Goal: Navigation & Orientation: Find specific page/section

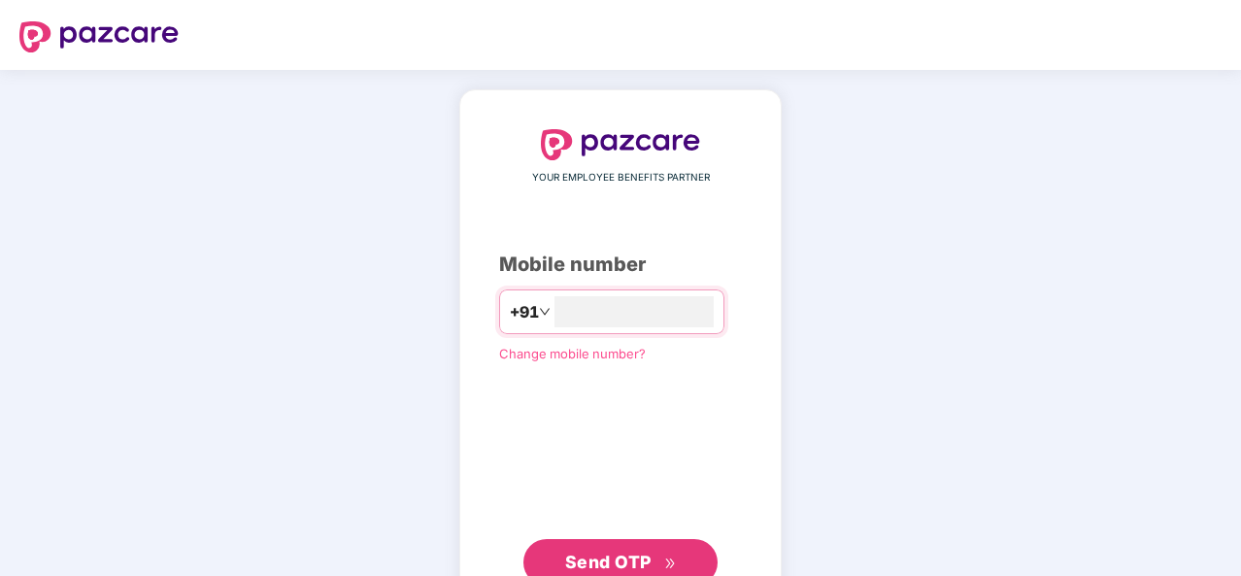
type input "**********"
click at [645, 544] on button "Send OTP" at bounding box center [620, 560] width 194 height 47
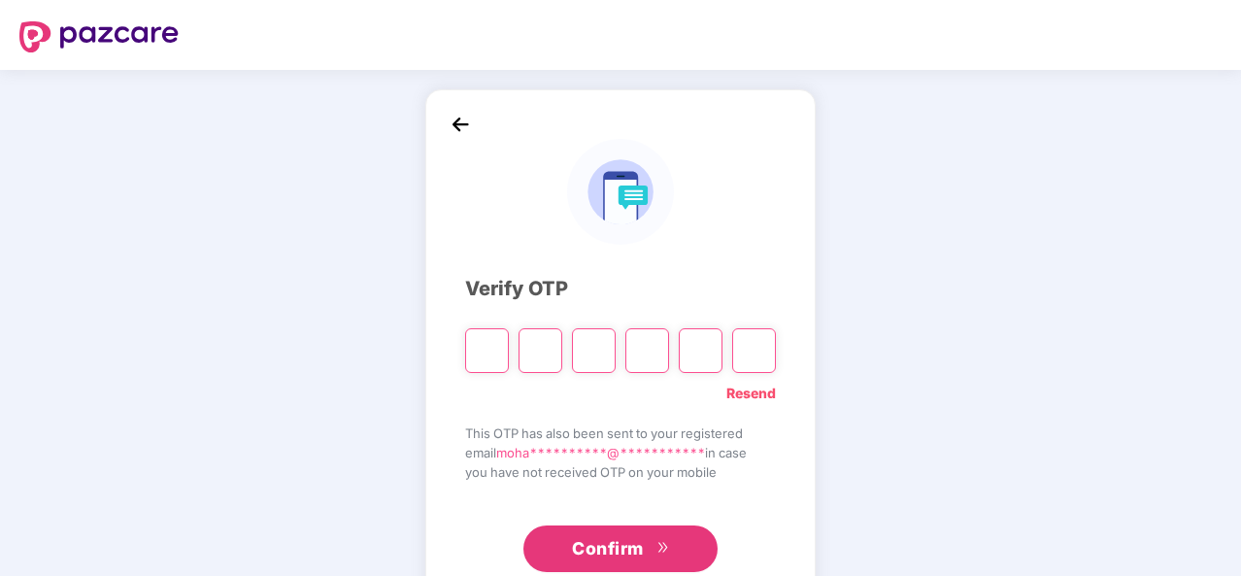
type input "*"
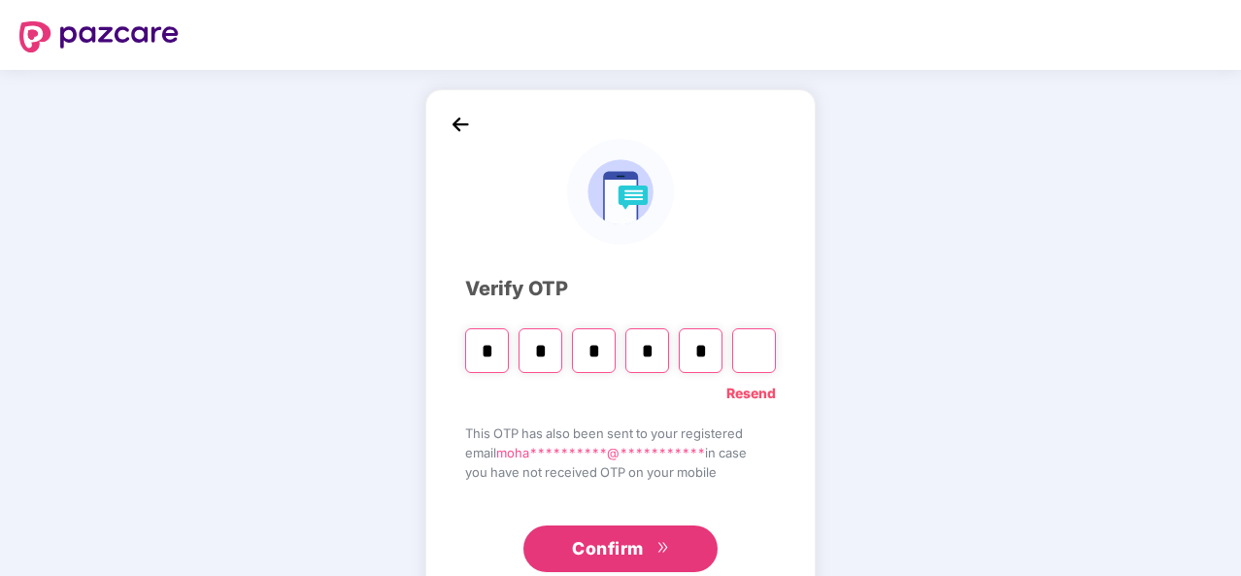
type input "*"
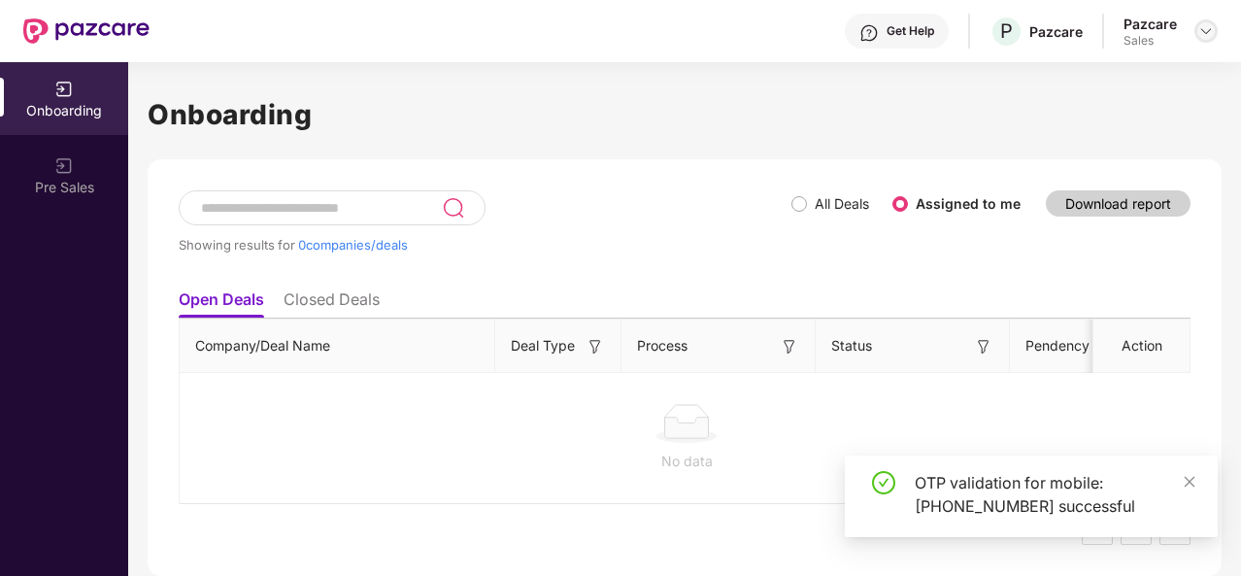
click at [1201, 34] on img at bounding box center [1206, 31] width 16 height 16
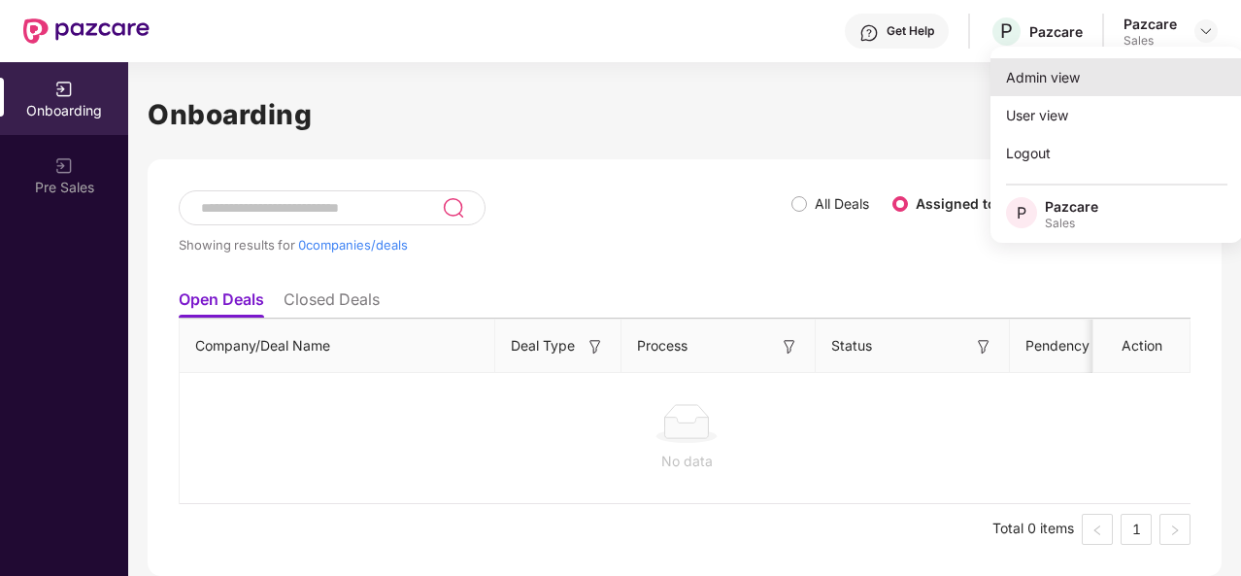
click at [1048, 84] on div "Admin view" at bounding box center [1116, 77] width 252 height 38
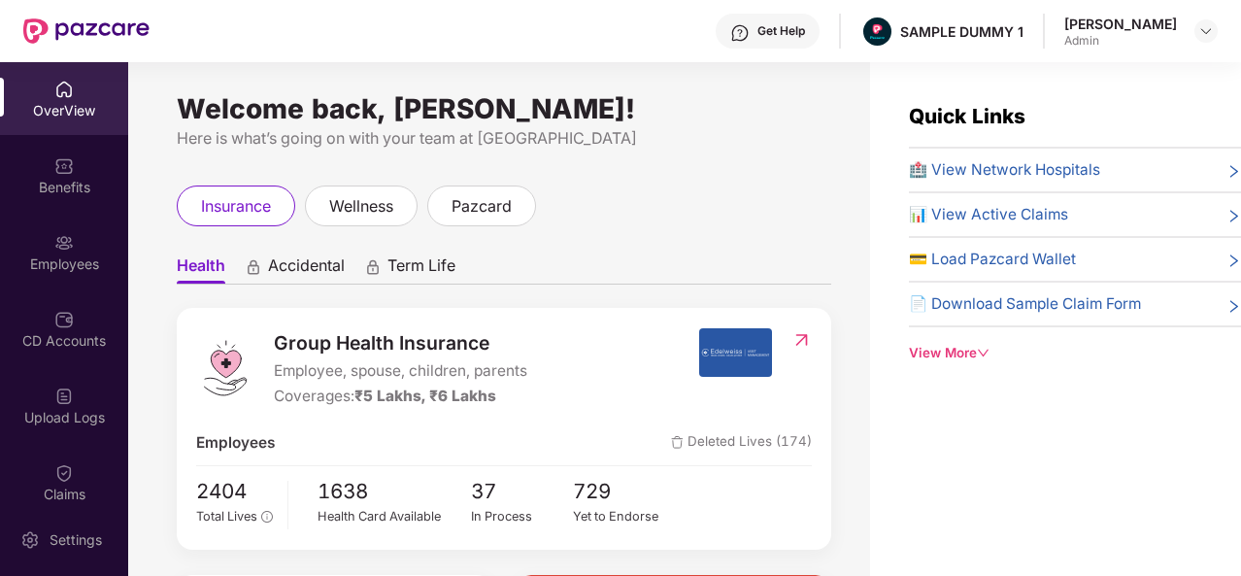
click at [974, 346] on div "View More" at bounding box center [1075, 353] width 332 height 20
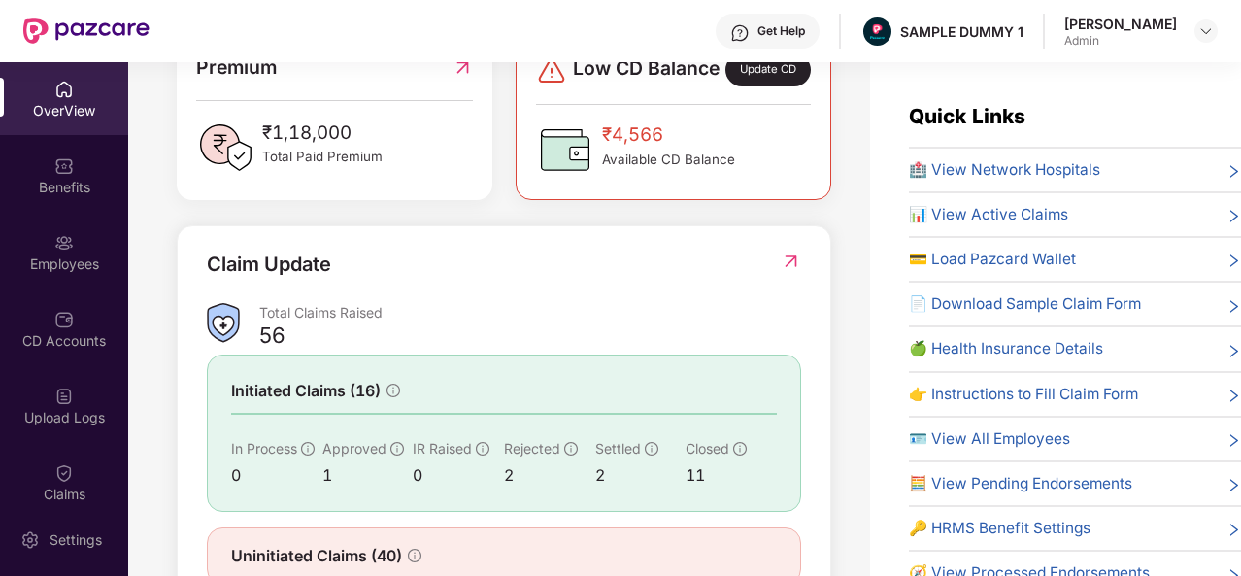
scroll to position [543, 0]
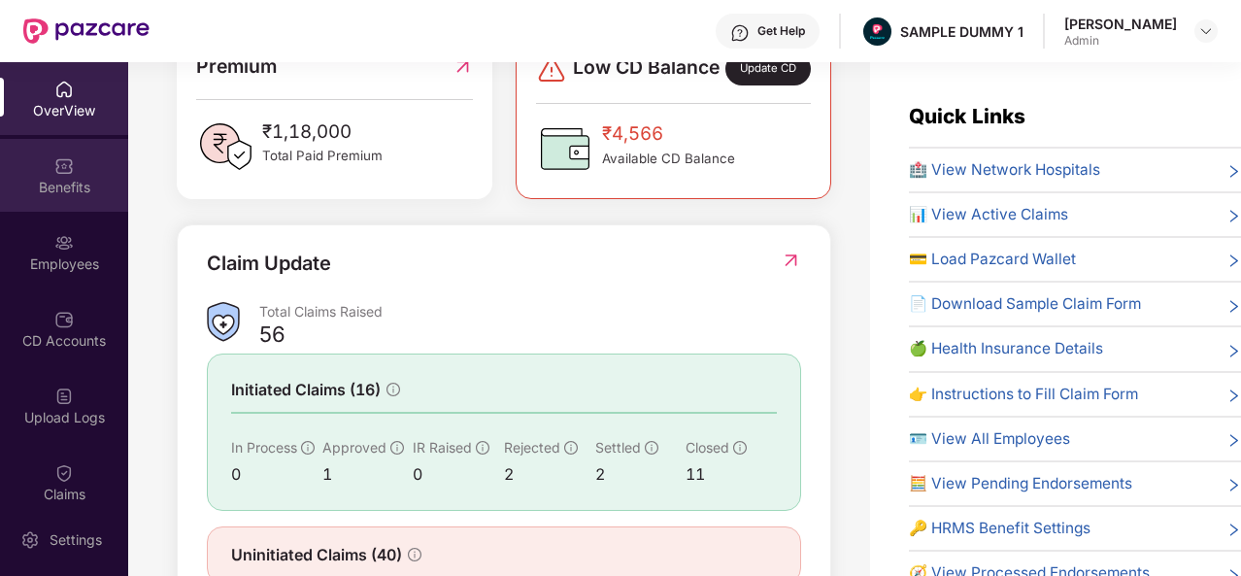
click at [47, 174] on div "Benefits" at bounding box center [64, 175] width 128 height 73
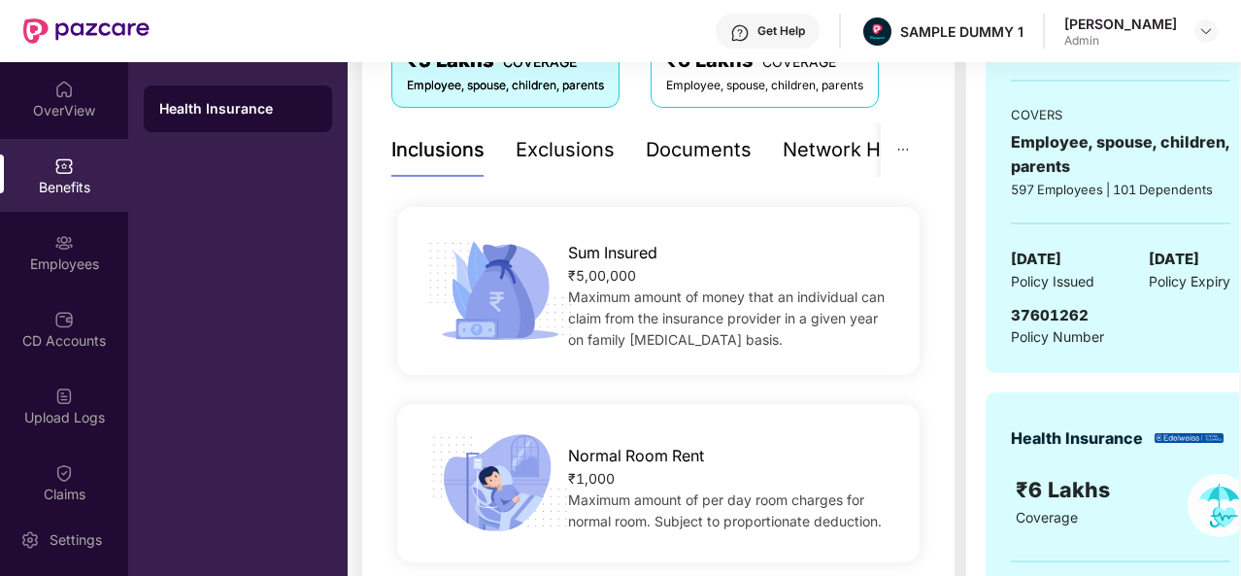
scroll to position [249, 0]
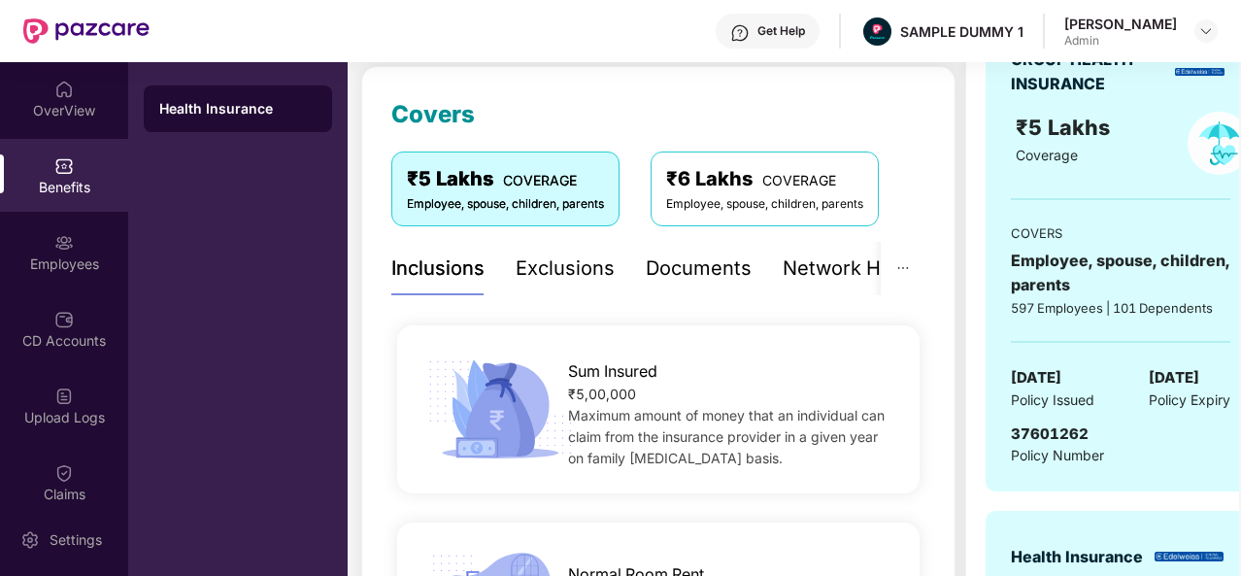
click at [563, 281] on div "Exclusions" at bounding box center [564, 268] width 99 height 30
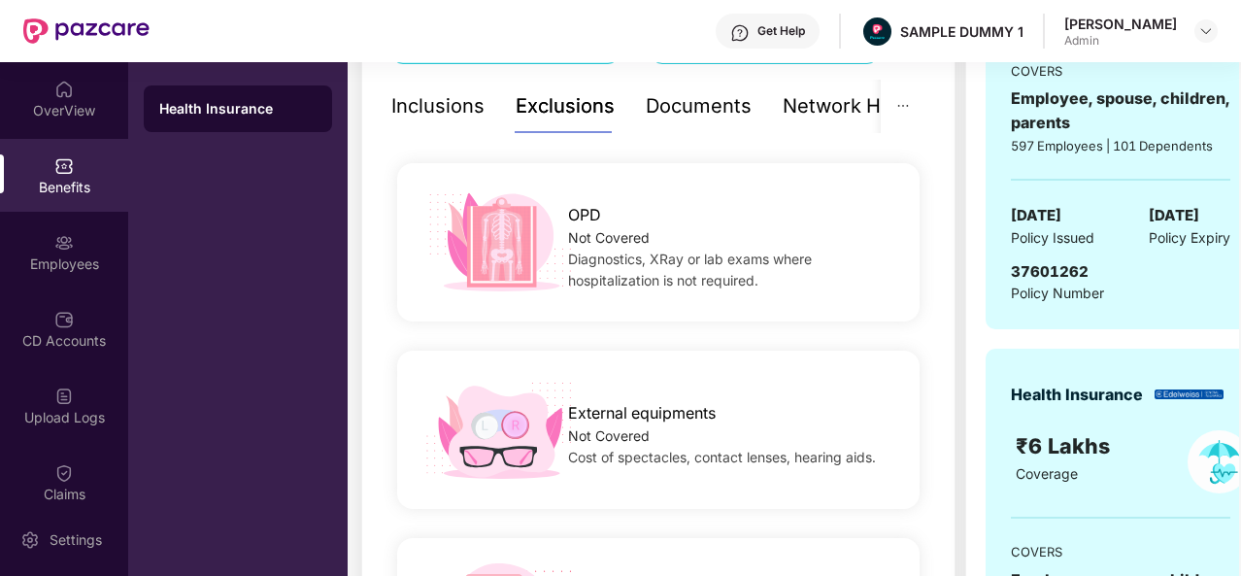
scroll to position [279, 0]
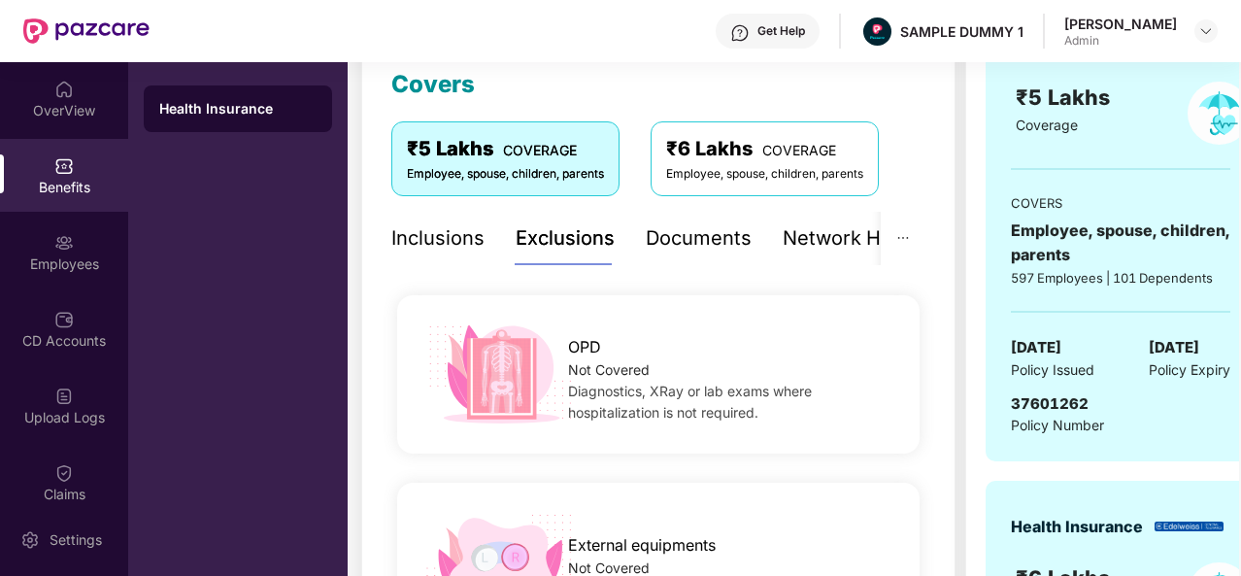
click at [716, 236] on div "Documents" at bounding box center [699, 238] width 106 height 30
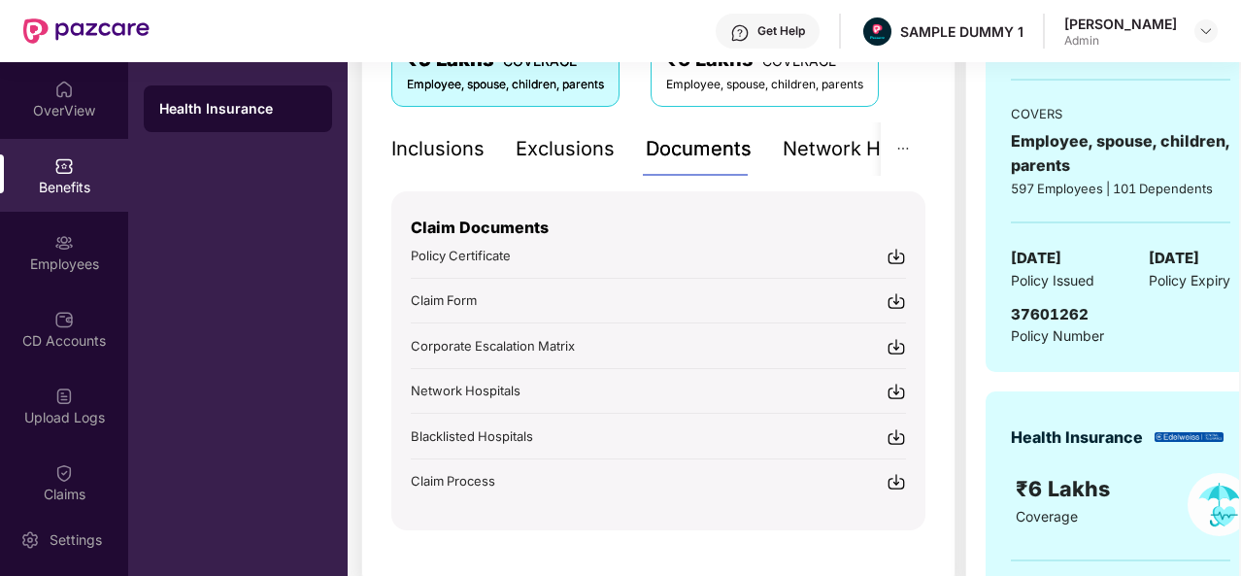
scroll to position [369, 0]
click at [841, 149] on div "Network Hospitals" at bounding box center [801, 148] width 170 height 30
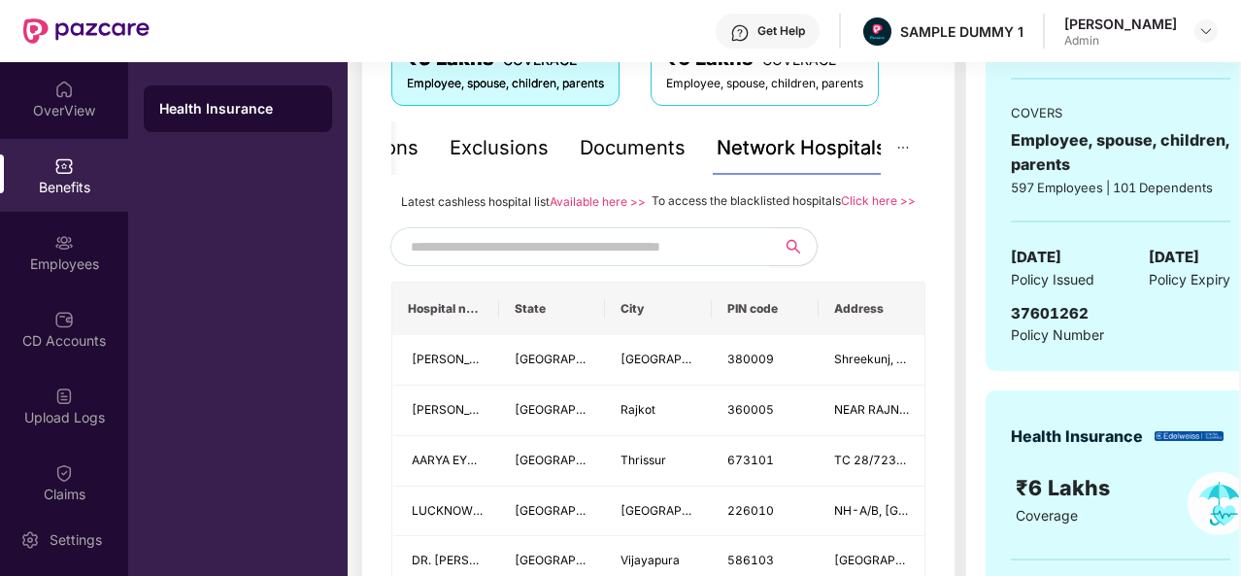
click at [574, 261] on input "text" at bounding box center [577, 246] width 332 height 29
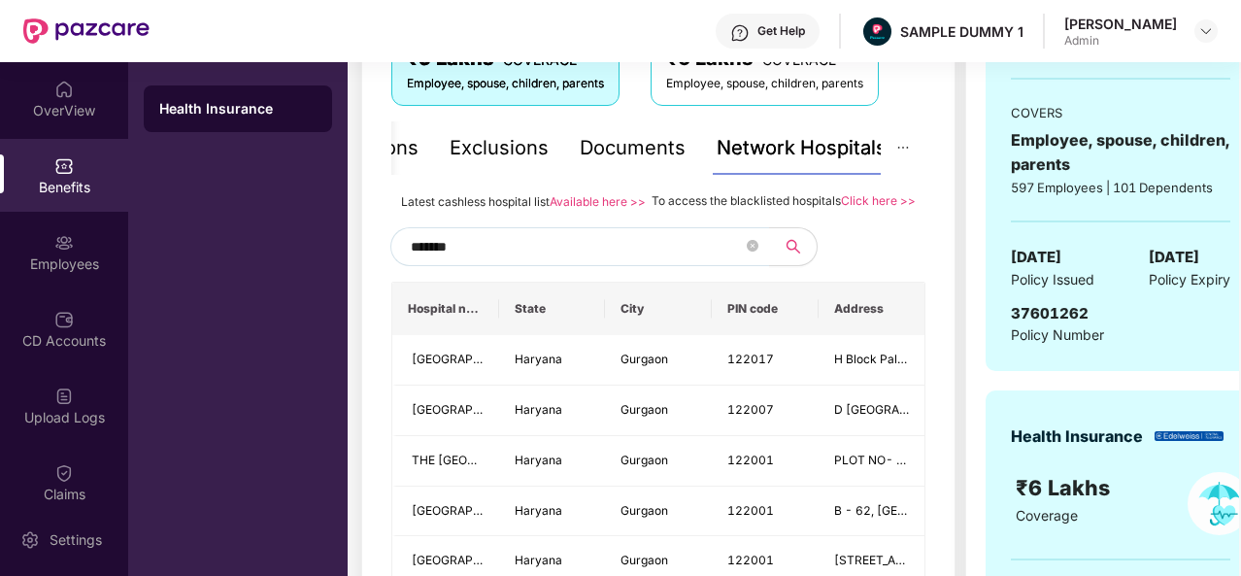
type input "*******"
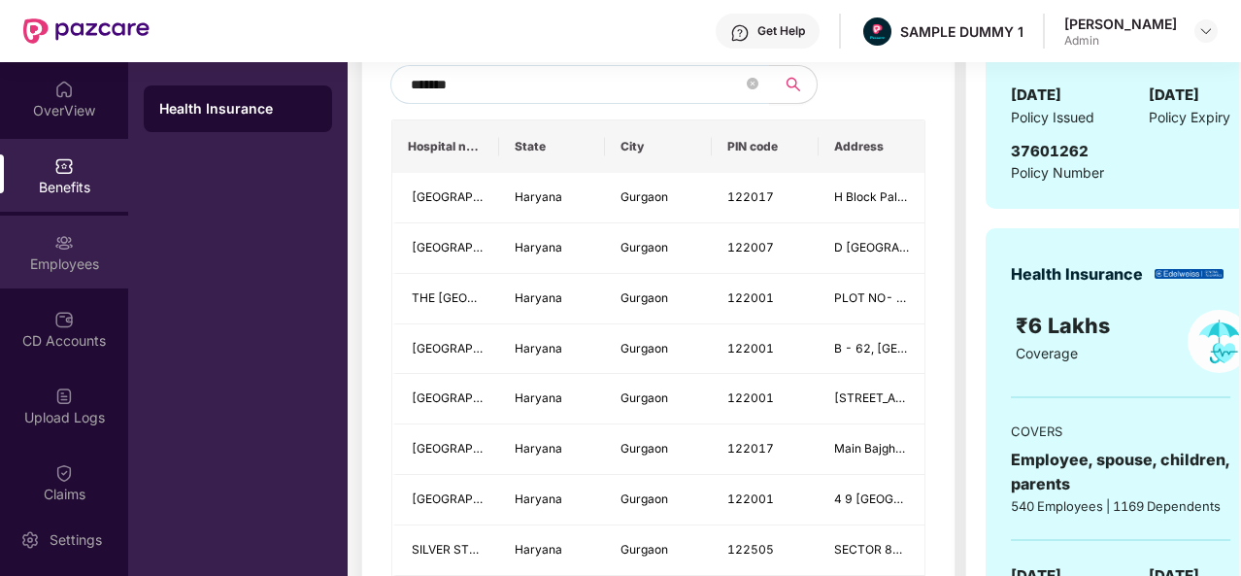
click at [41, 261] on div "Employees" at bounding box center [64, 263] width 128 height 19
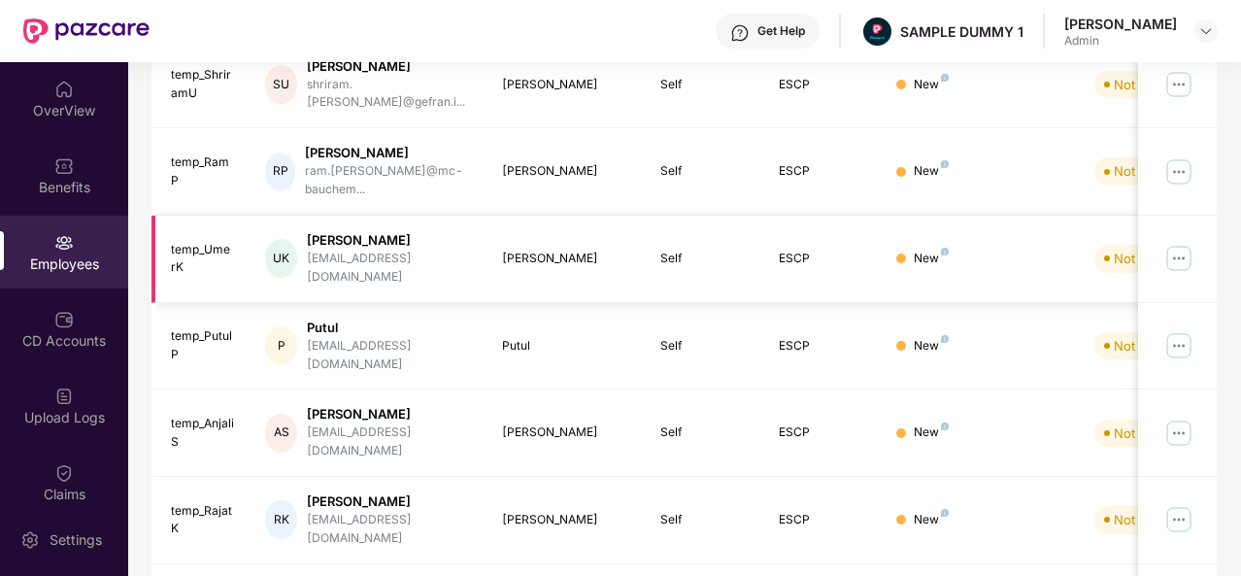
scroll to position [0, 0]
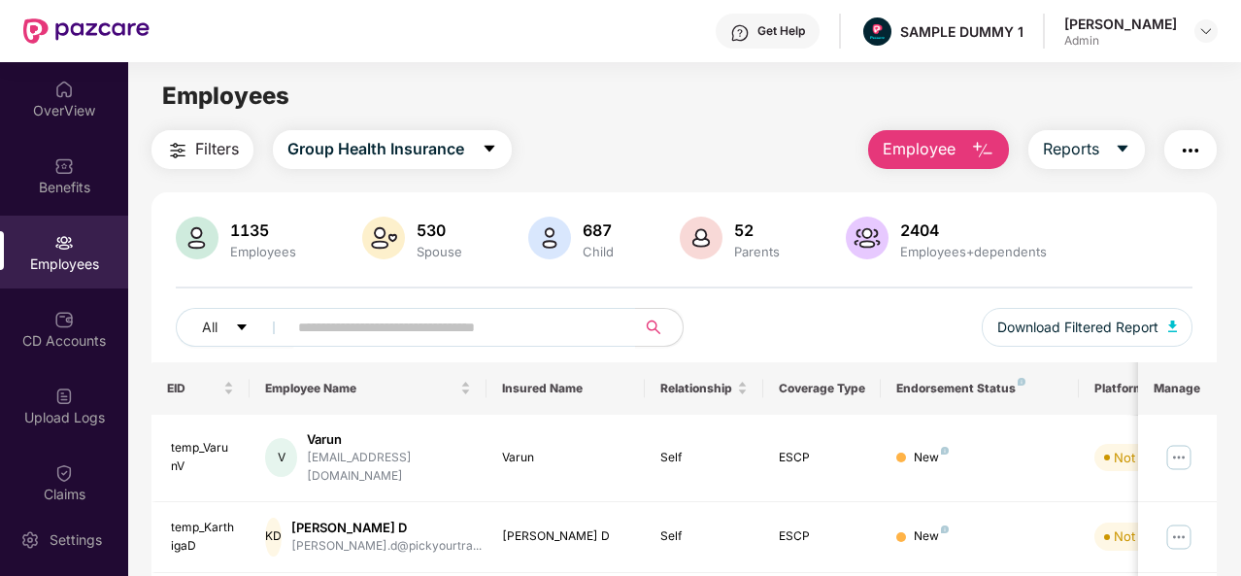
click at [963, 137] on button "Employee" at bounding box center [938, 149] width 141 height 39
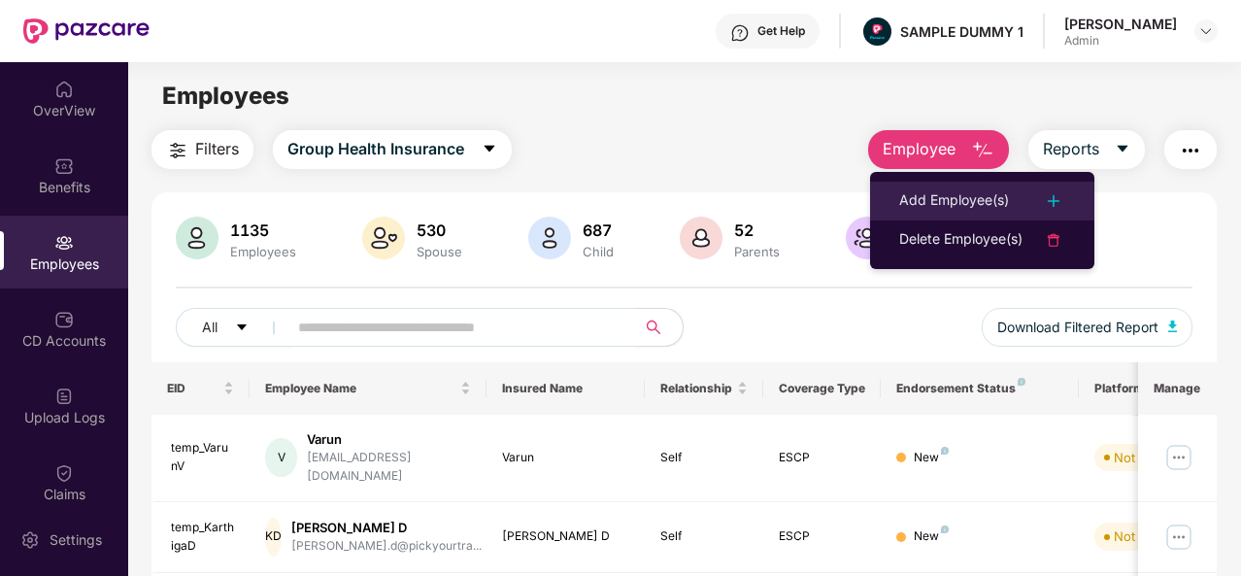
click at [954, 205] on div "Add Employee(s)" at bounding box center [954, 200] width 110 height 23
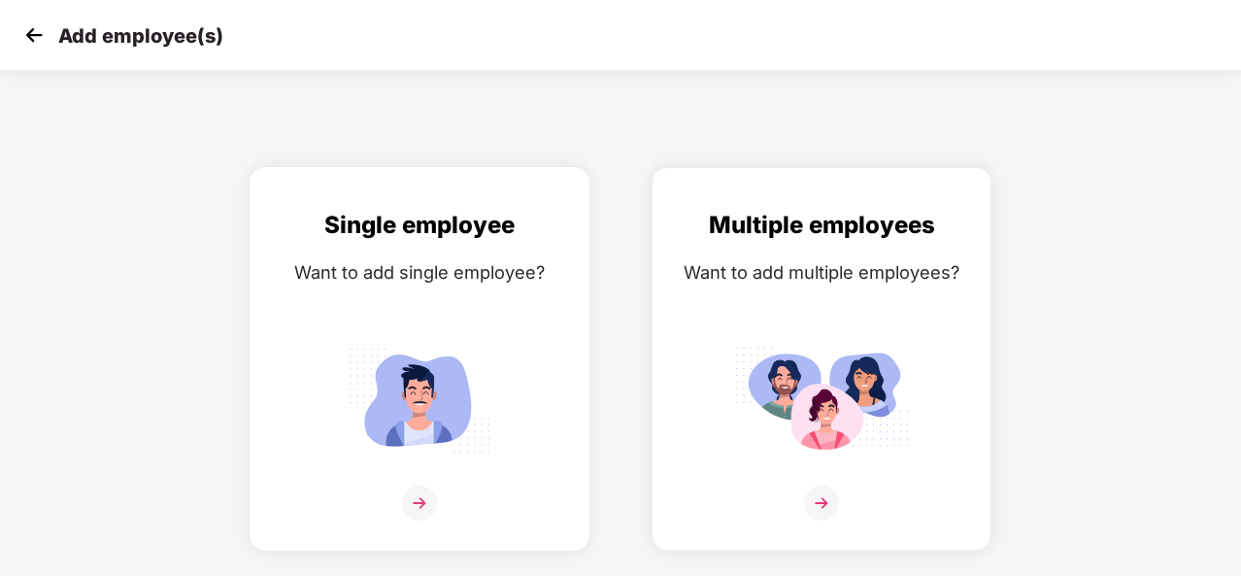
click at [433, 506] on img at bounding box center [419, 502] width 35 height 35
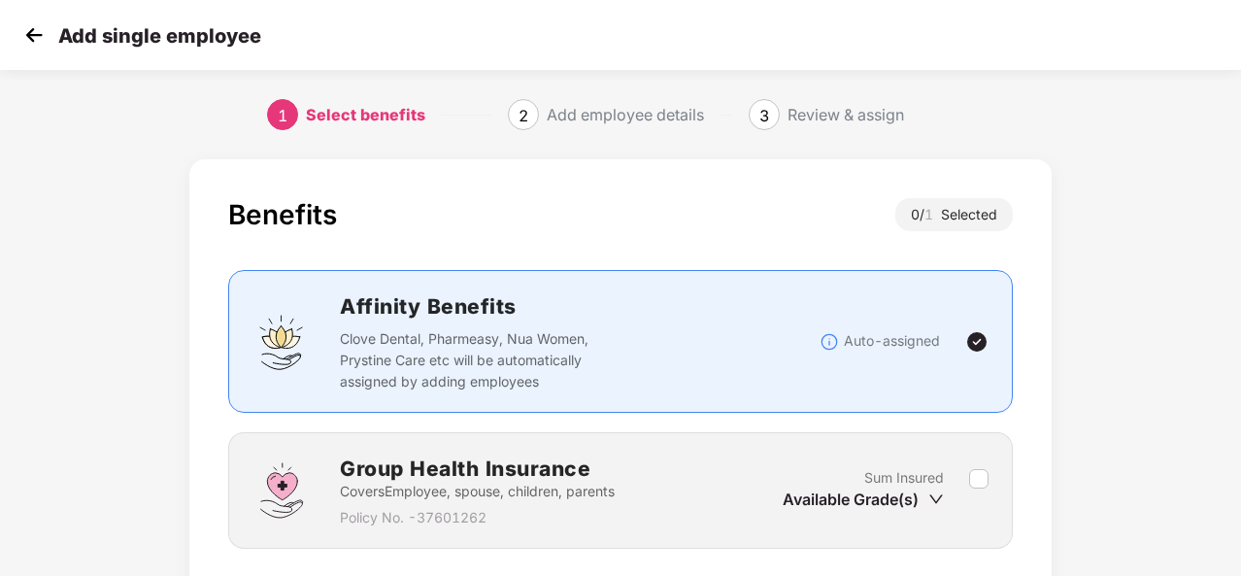
scroll to position [140, 0]
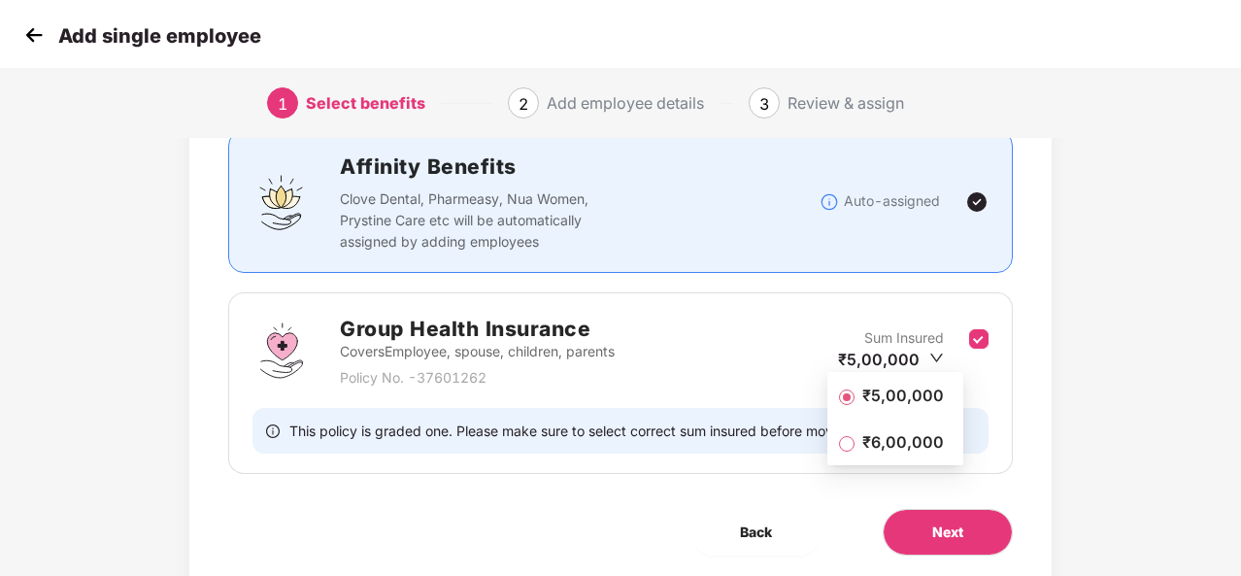
click at [935, 360] on icon "down" at bounding box center [936, 357] width 15 height 15
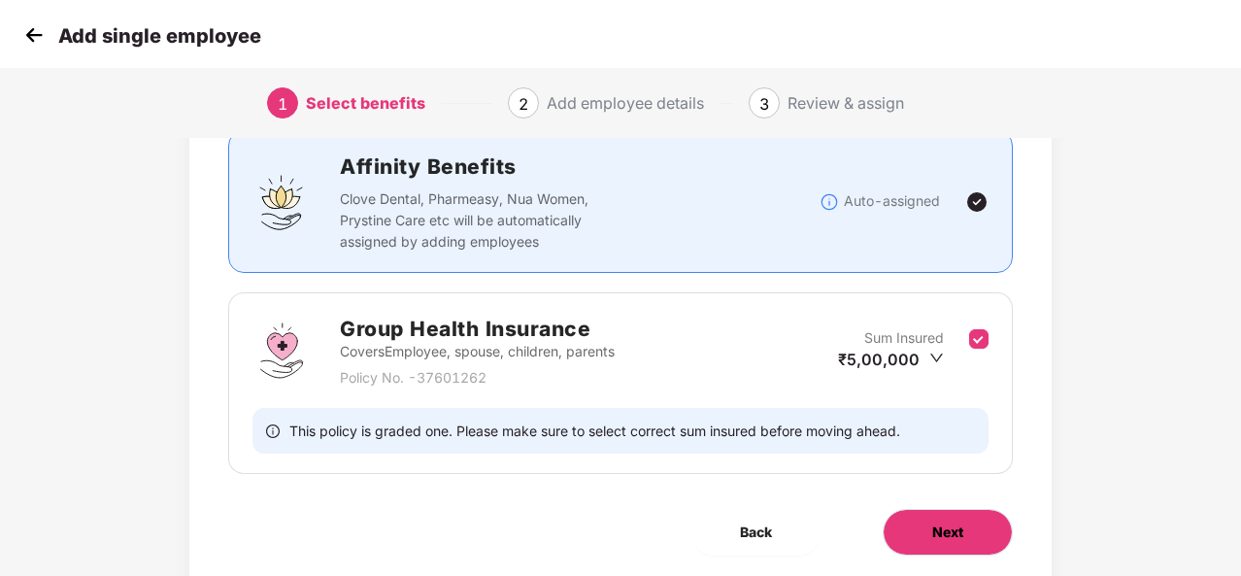
click at [963, 530] on button "Next" at bounding box center [947, 532] width 130 height 47
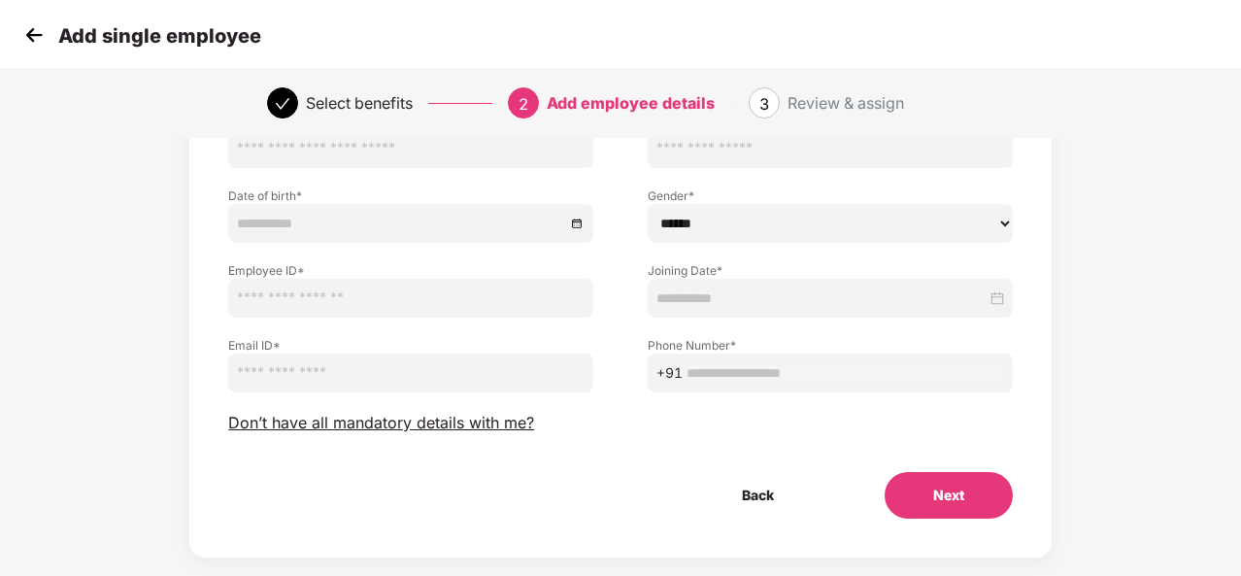
scroll to position [48, 0]
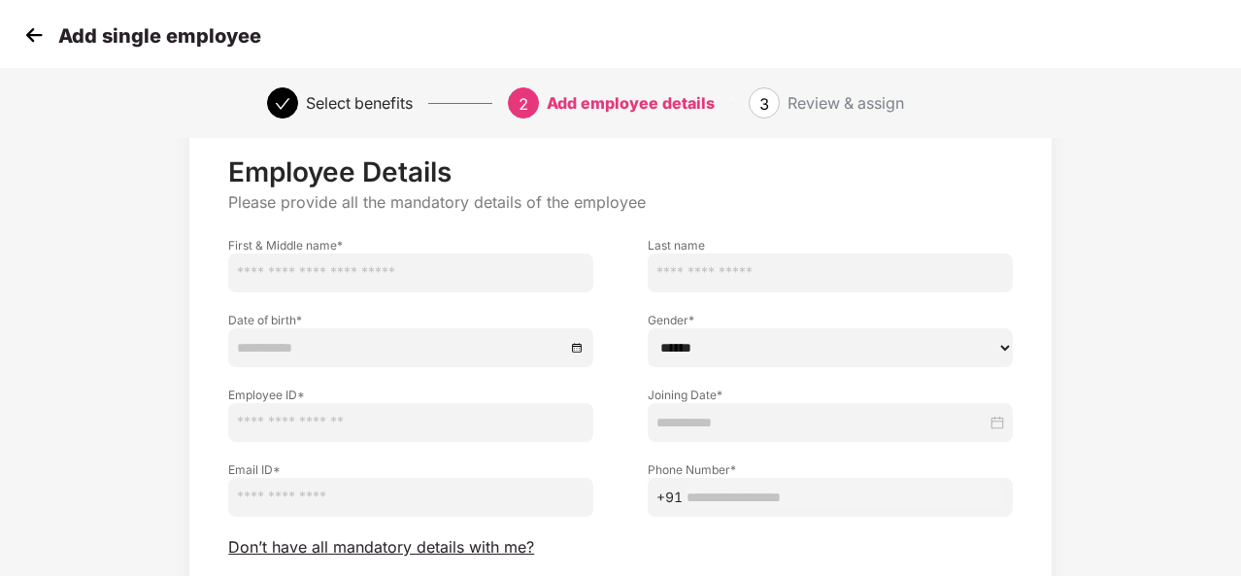
click at [33, 38] on img at bounding box center [33, 34] width 29 height 29
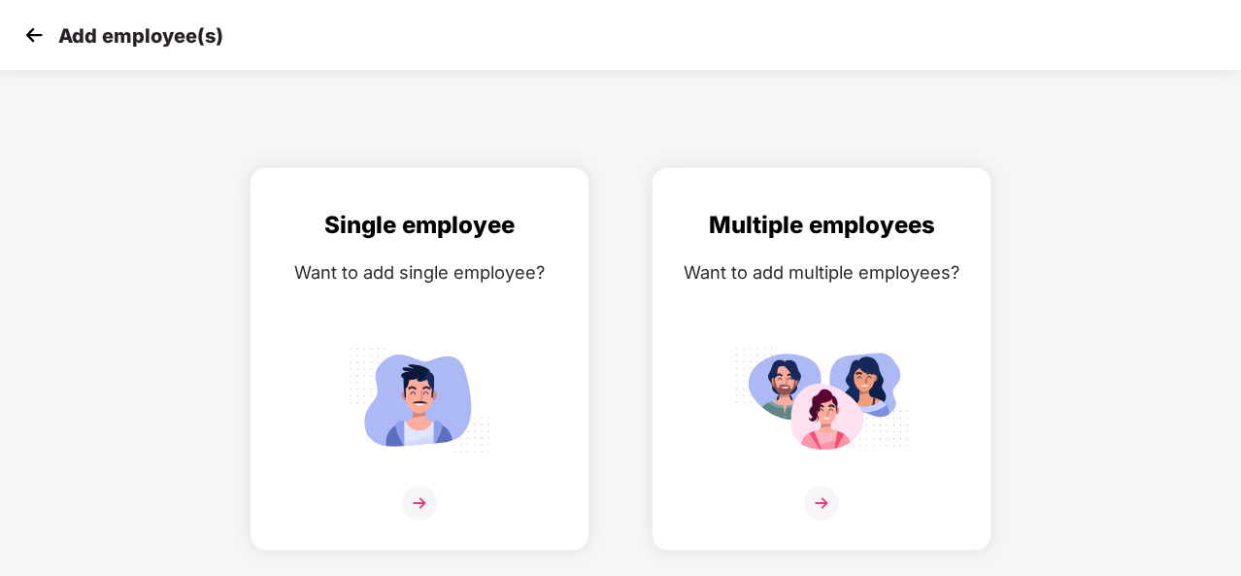
click at [33, 38] on img at bounding box center [33, 34] width 29 height 29
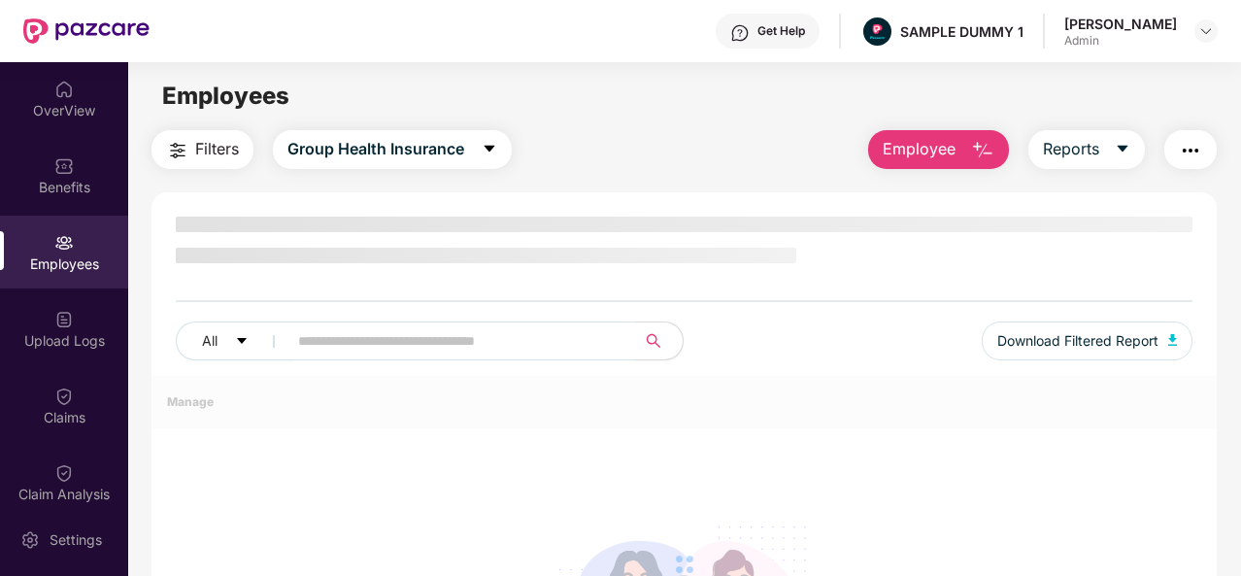
click at [961, 152] on button "Employee" at bounding box center [938, 149] width 141 height 39
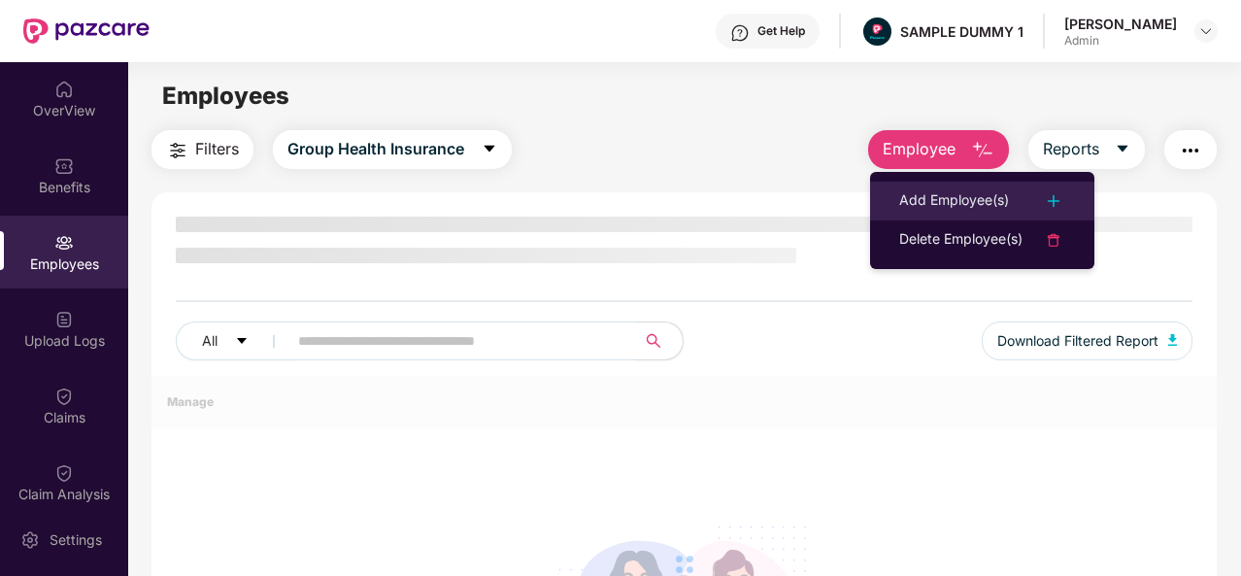
click at [970, 193] on div "Add Employee(s)" at bounding box center [954, 200] width 110 height 23
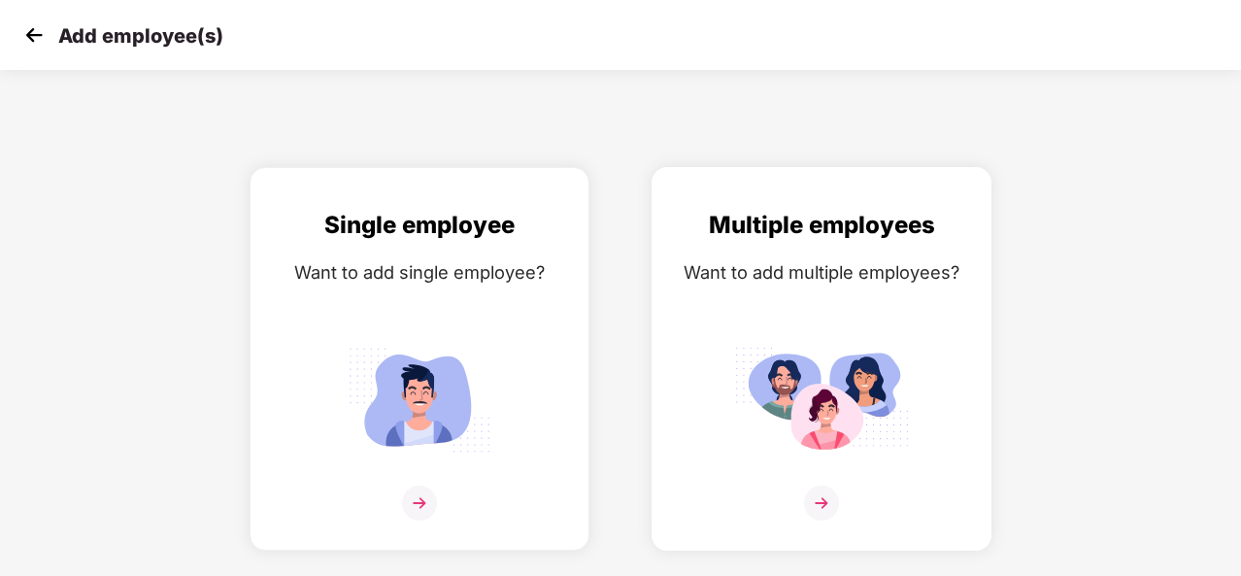
click at [831, 497] on img at bounding box center [821, 502] width 35 height 35
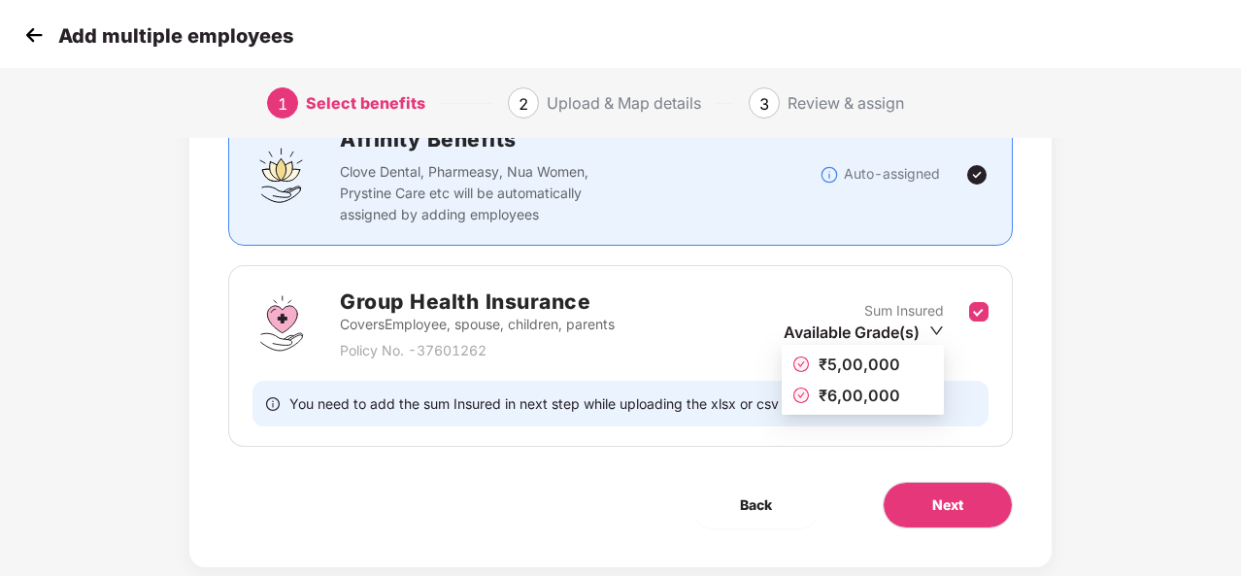
scroll to position [177, 0]
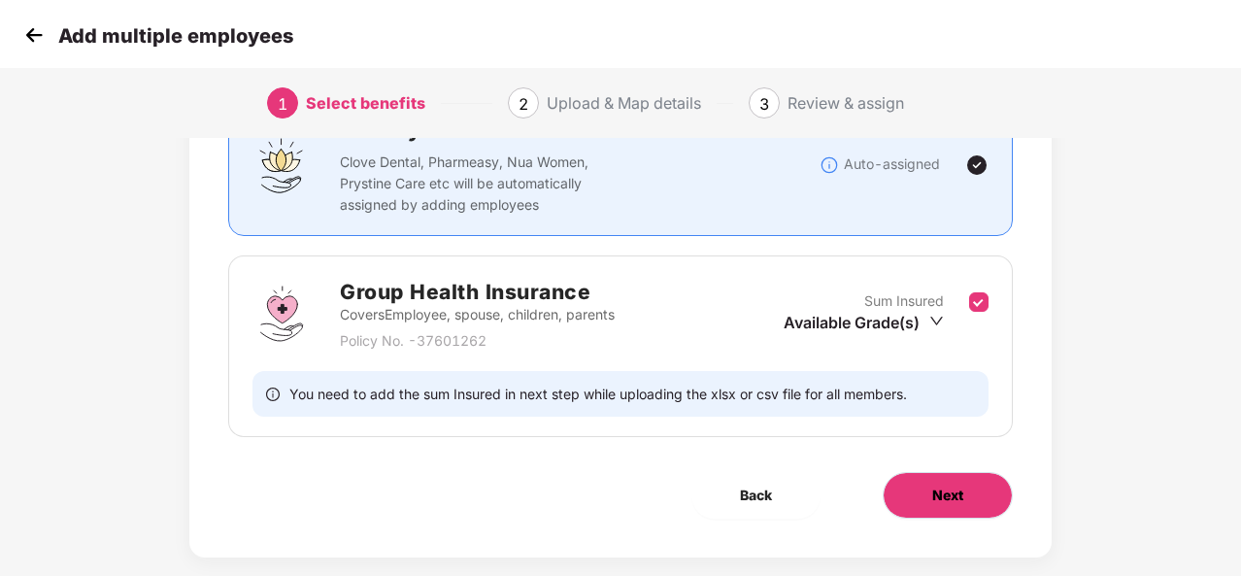
click at [943, 505] on button "Next" at bounding box center [947, 495] width 130 height 47
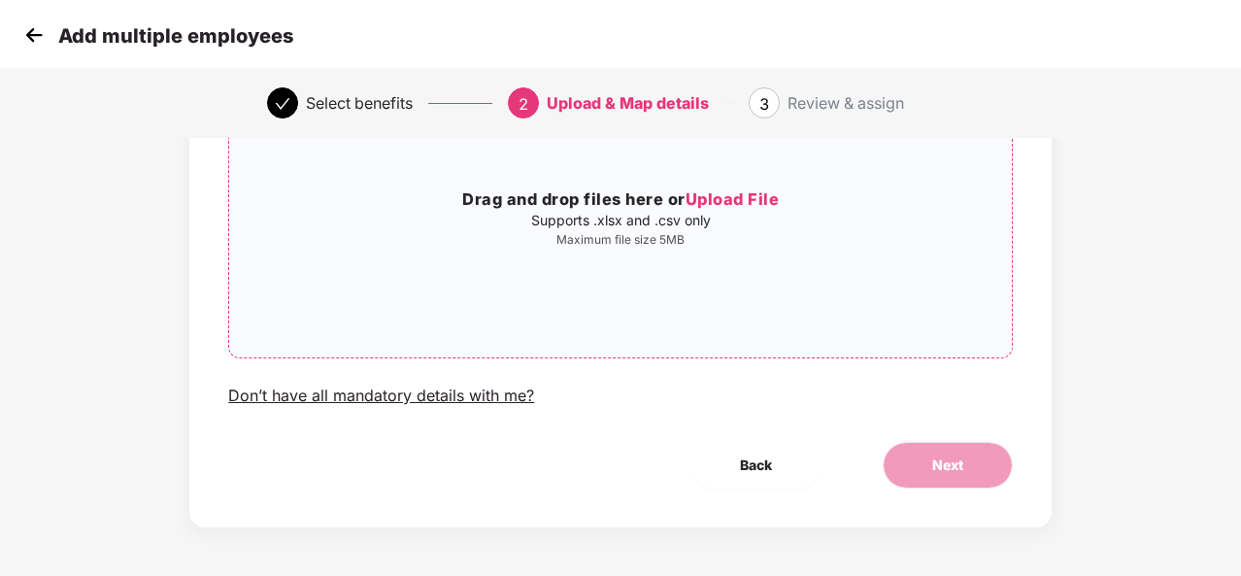
scroll to position [0, 0]
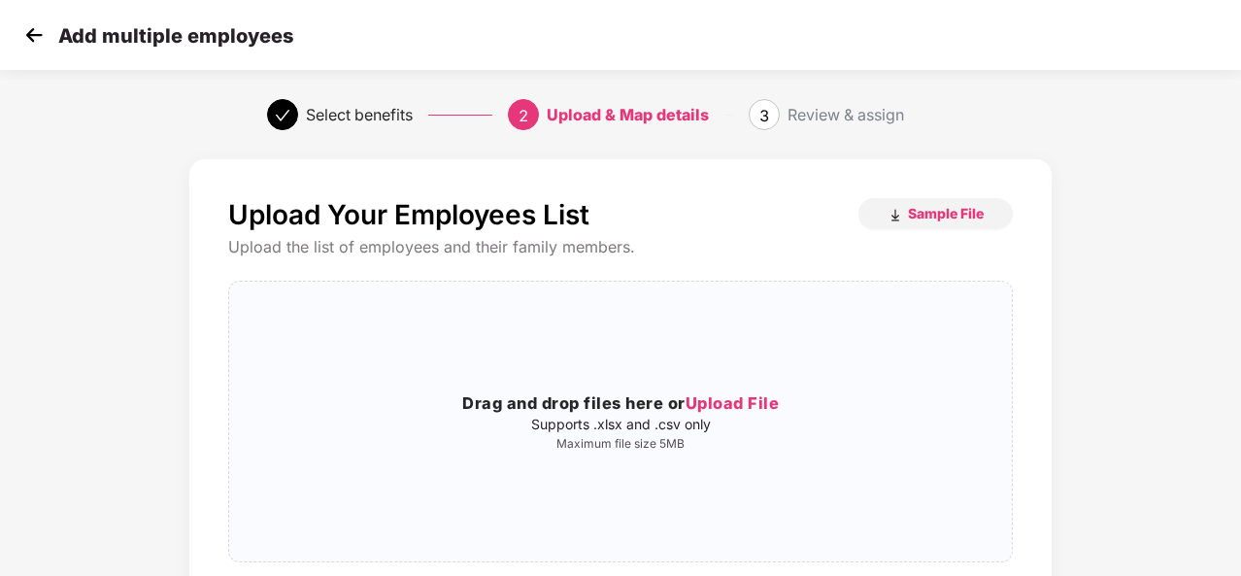
click at [33, 36] on img at bounding box center [33, 34] width 29 height 29
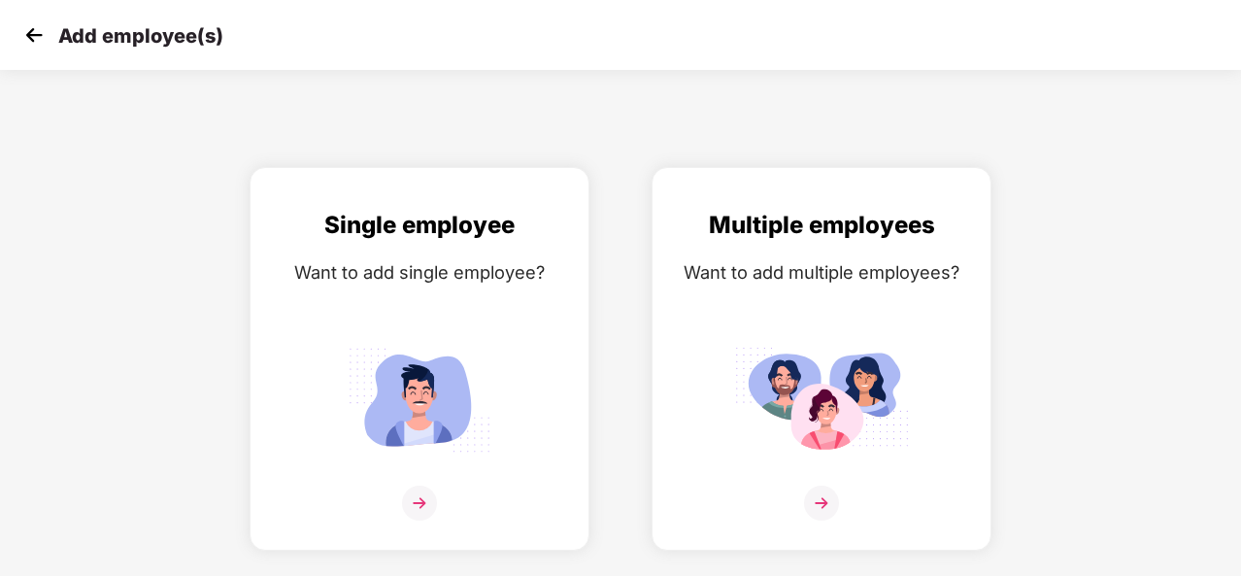
click at [33, 36] on img at bounding box center [33, 34] width 29 height 29
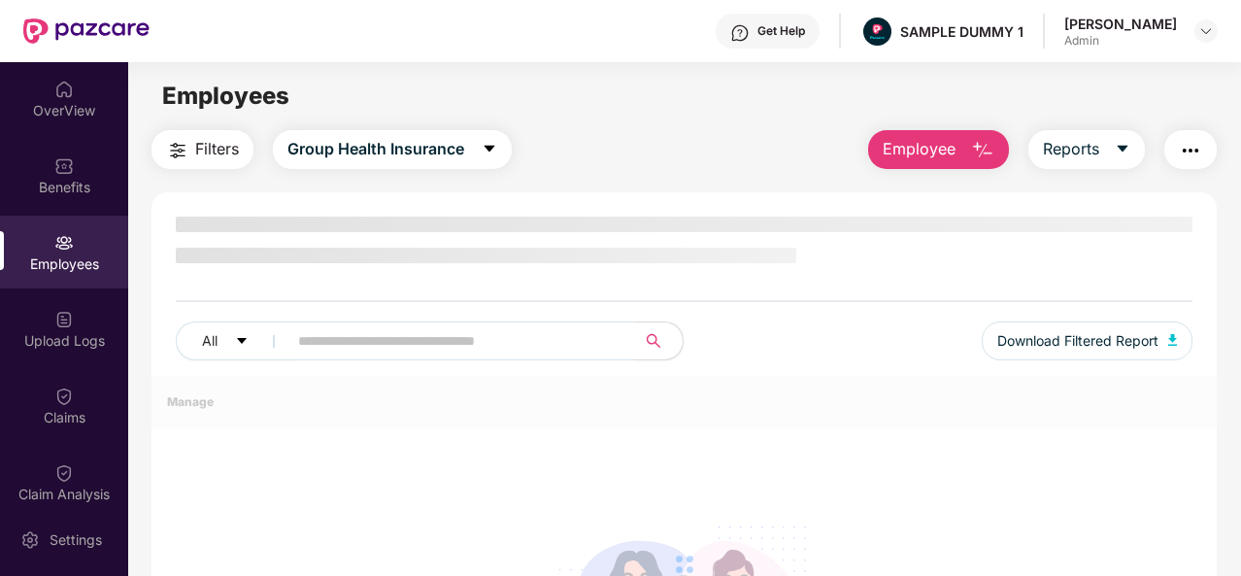
click at [992, 154] on img "button" at bounding box center [982, 150] width 23 height 23
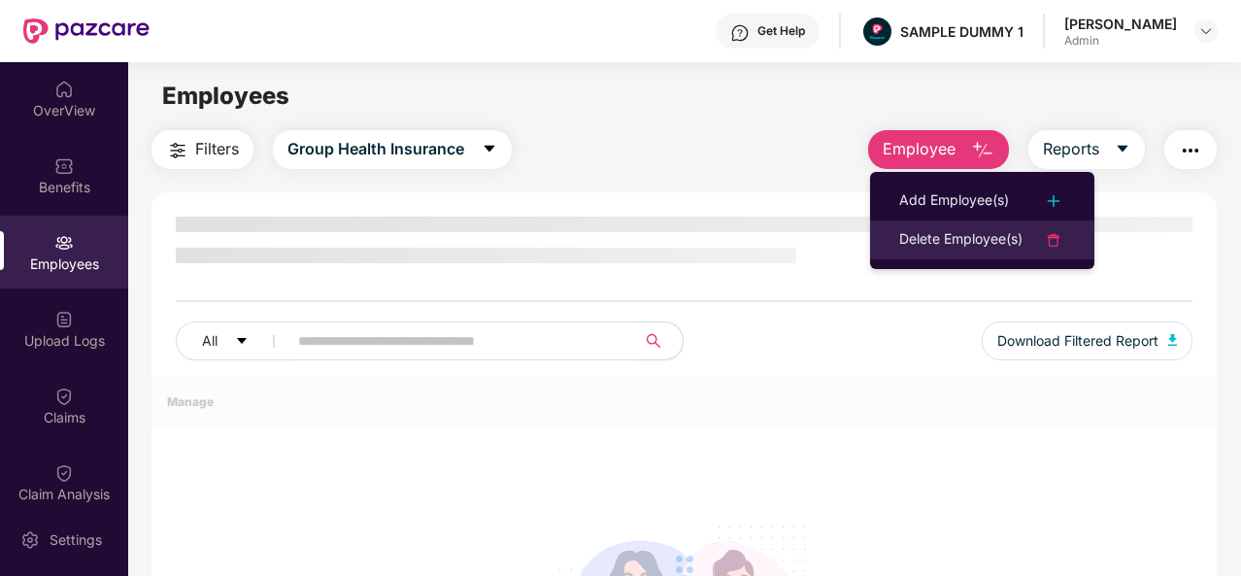
click at [980, 238] on div "Delete Employee(s)" at bounding box center [960, 239] width 123 height 23
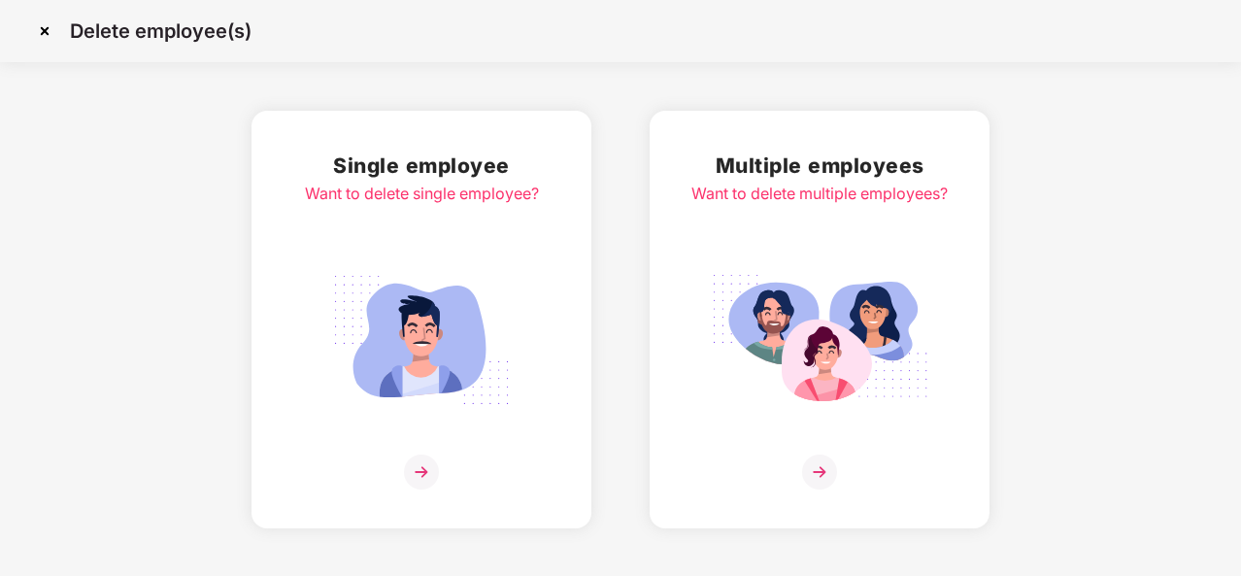
click at [431, 465] on img at bounding box center [421, 471] width 35 height 35
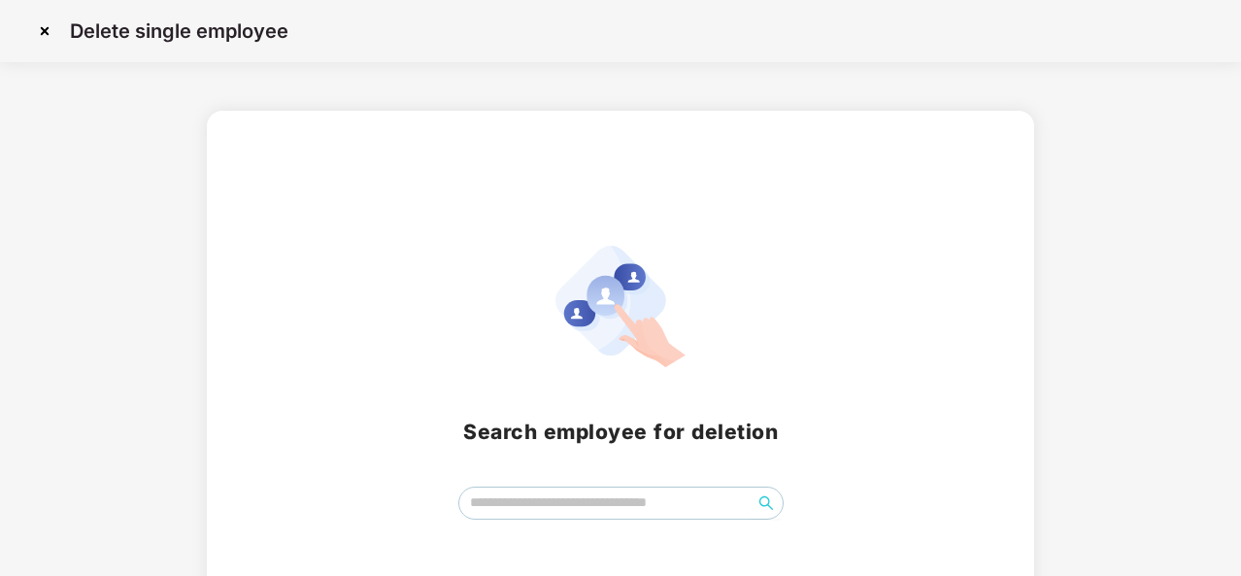
click at [47, 30] on img at bounding box center [44, 31] width 31 height 31
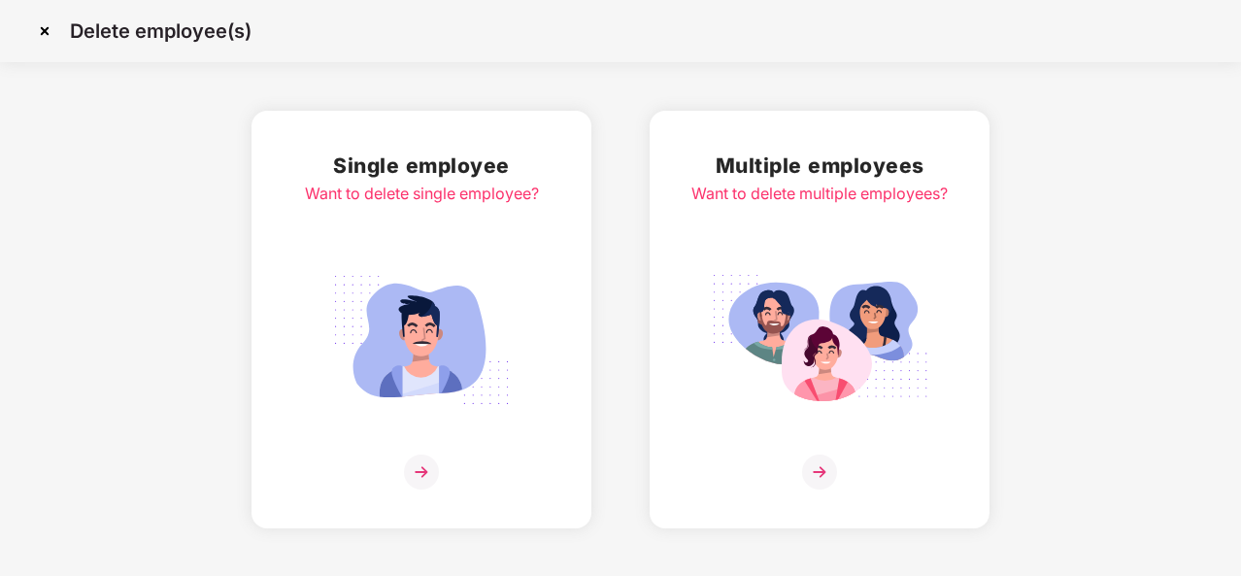
click at [49, 34] on img at bounding box center [44, 31] width 31 height 31
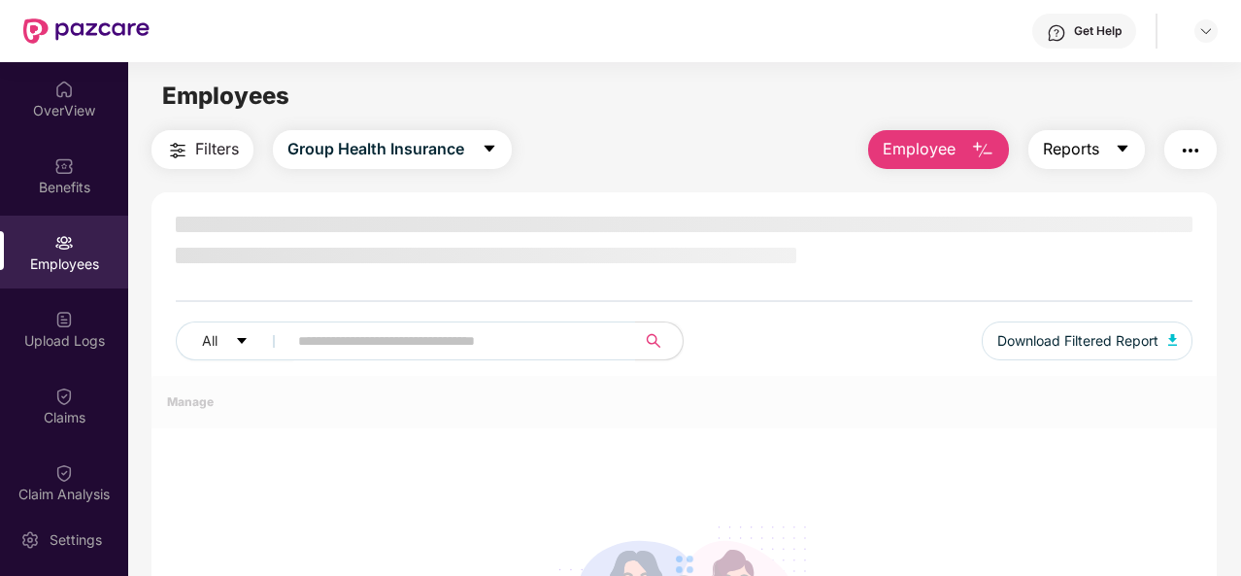
click at [1117, 149] on icon "caret-down" at bounding box center [1122, 149] width 16 height 16
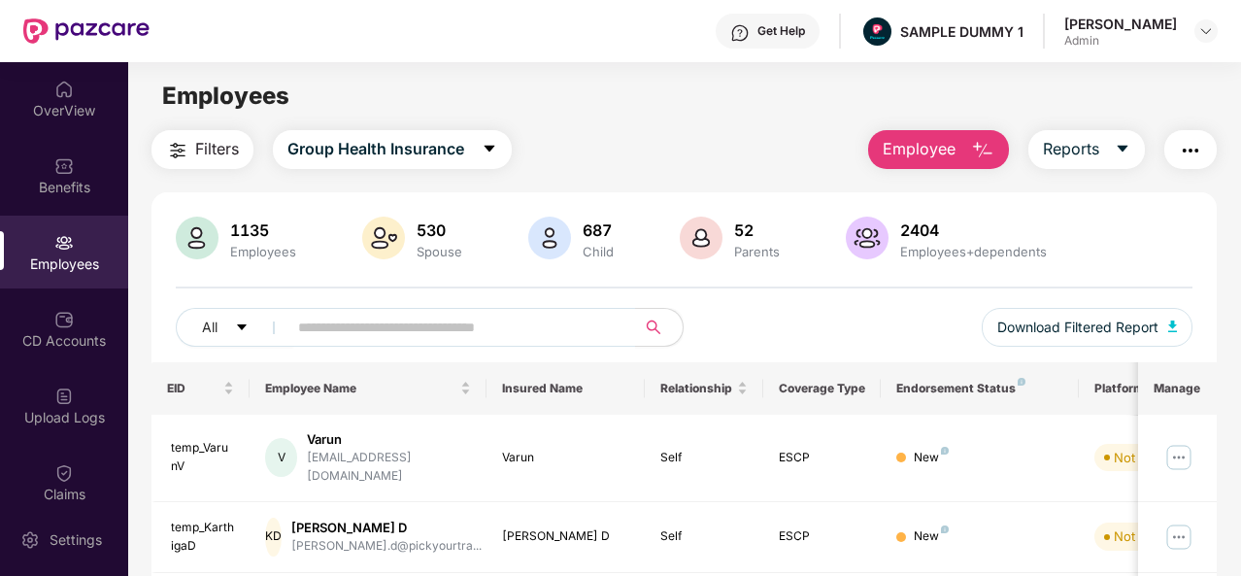
click at [1194, 144] on img "button" at bounding box center [1190, 150] width 23 height 23
click at [82, 322] on div "CD Accounts" at bounding box center [64, 328] width 128 height 73
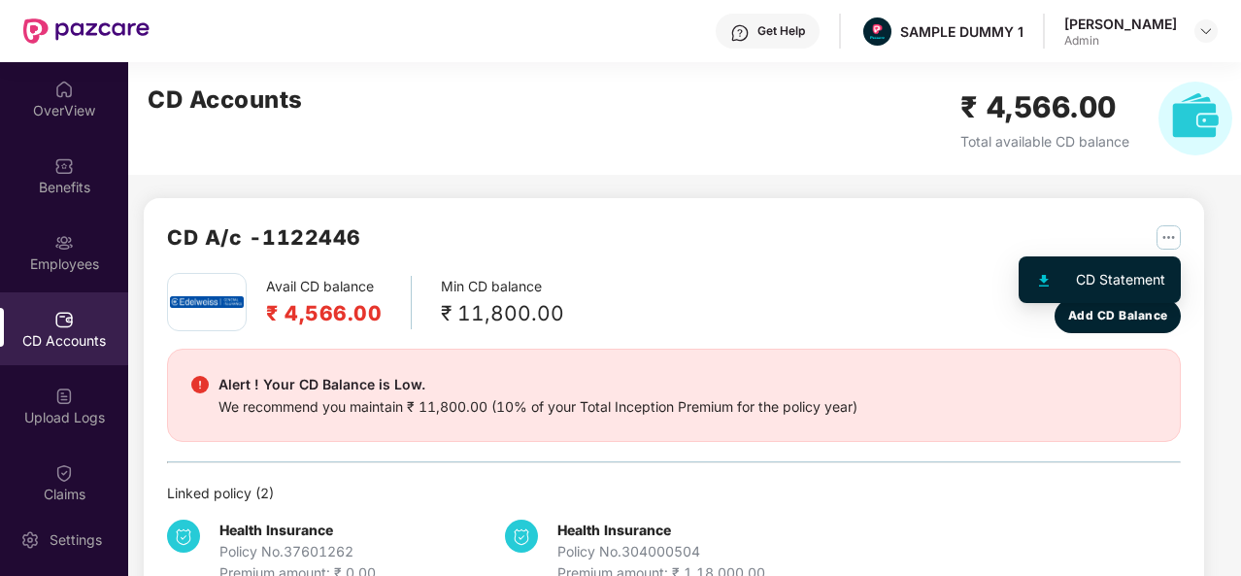
click at [1166, 234] on img "button" at bounding box center [1168, 237] width 24 height 24
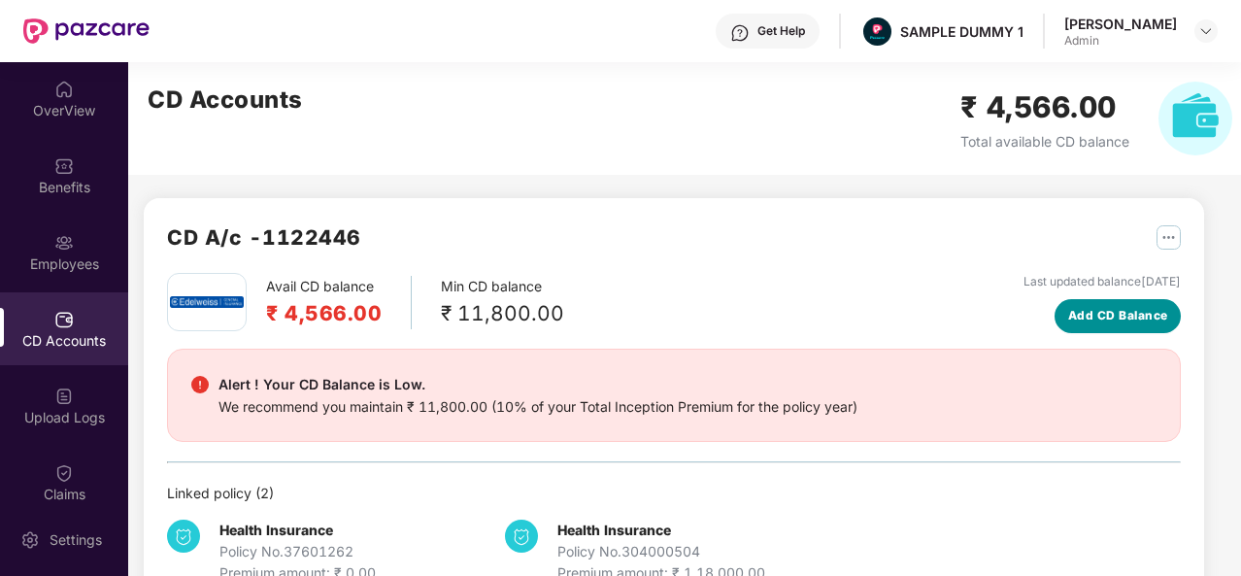
click at [1095, 316] on span "Add CD Balance" at bounding box center [1118, 316] width 100 height 18
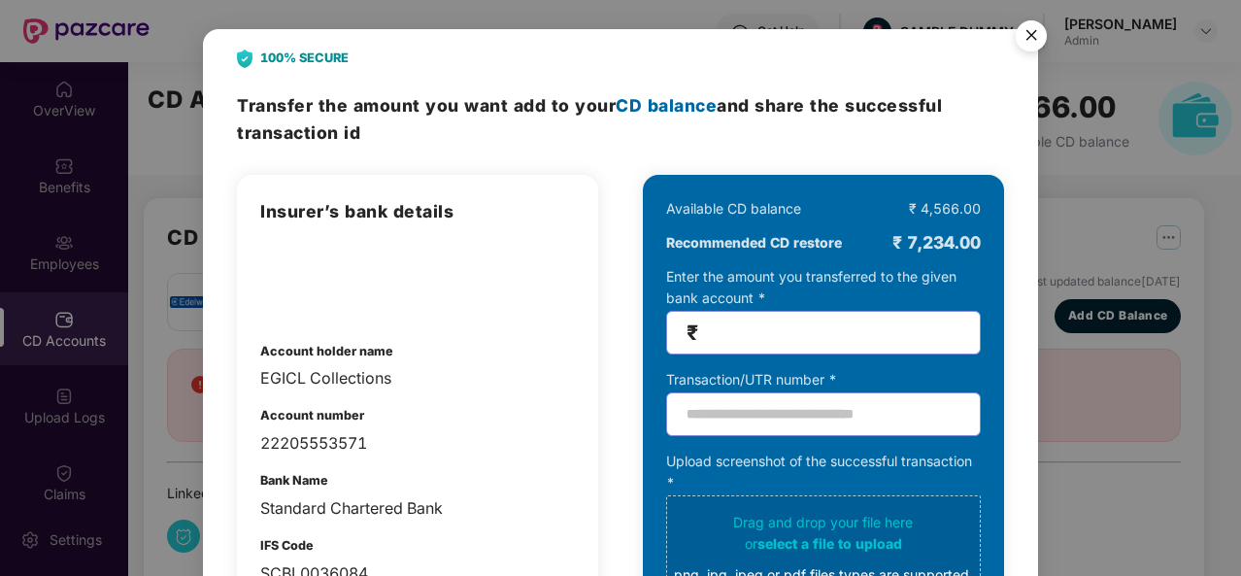
click at [1032, 34] on img "Close" at bounding box center [1031, 39] width 54 height 54
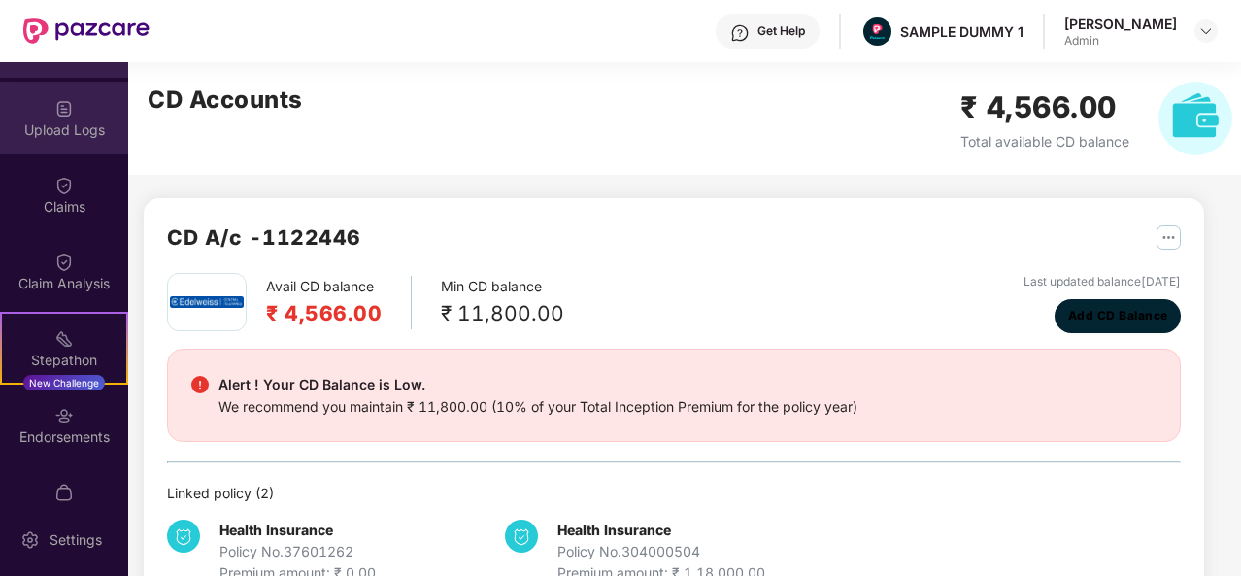
scroll to position [291, 0]
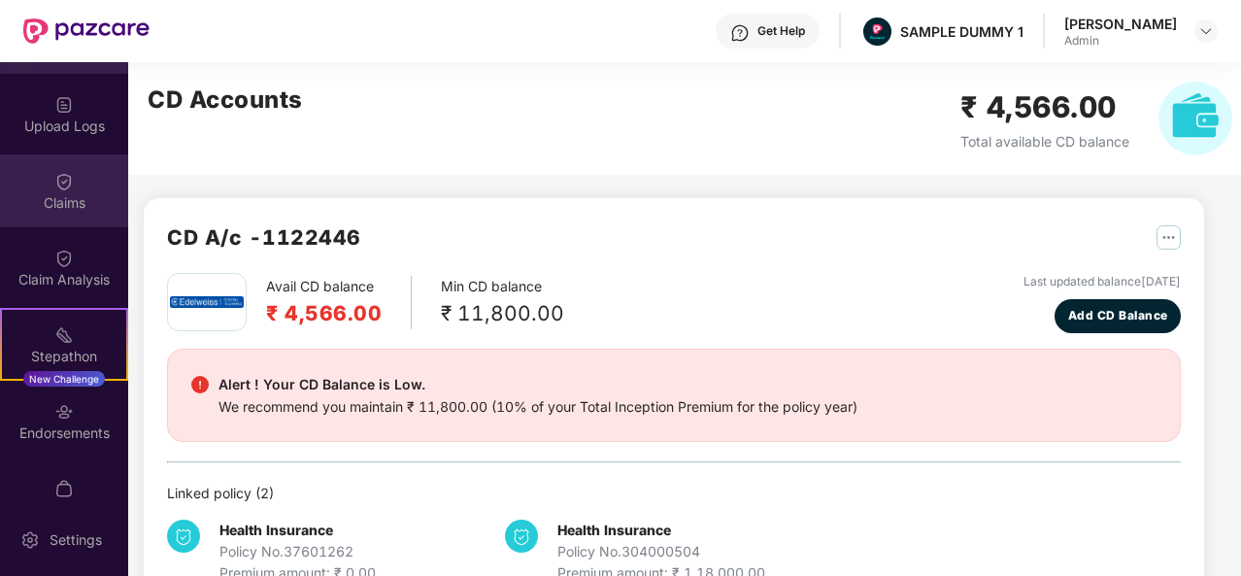
click at [59, 174] on img at bounding box center [63, 181] width 19 height 19
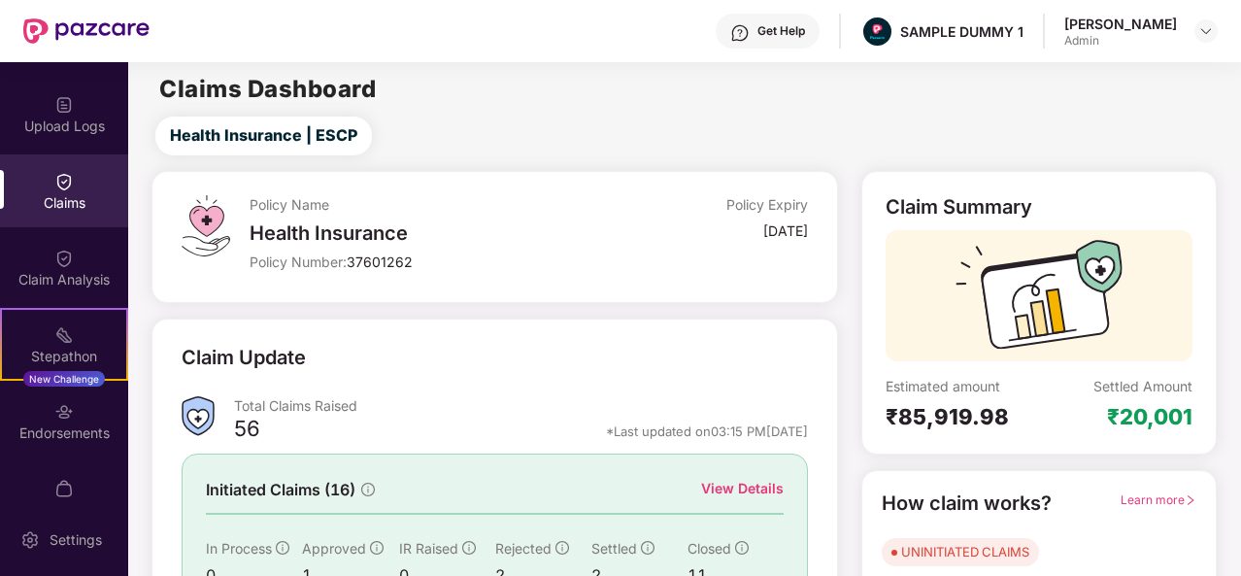
scroll to position [183, 0]
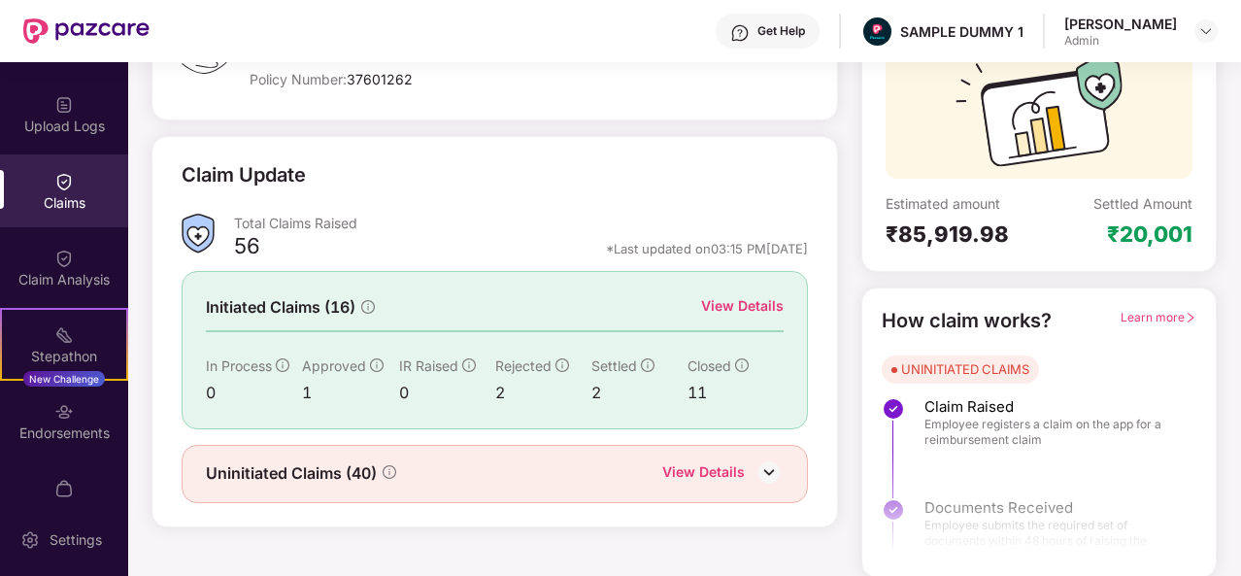
click at [732, 302] on div "View Details" at bounding box center [742, 305] width 83 height 21
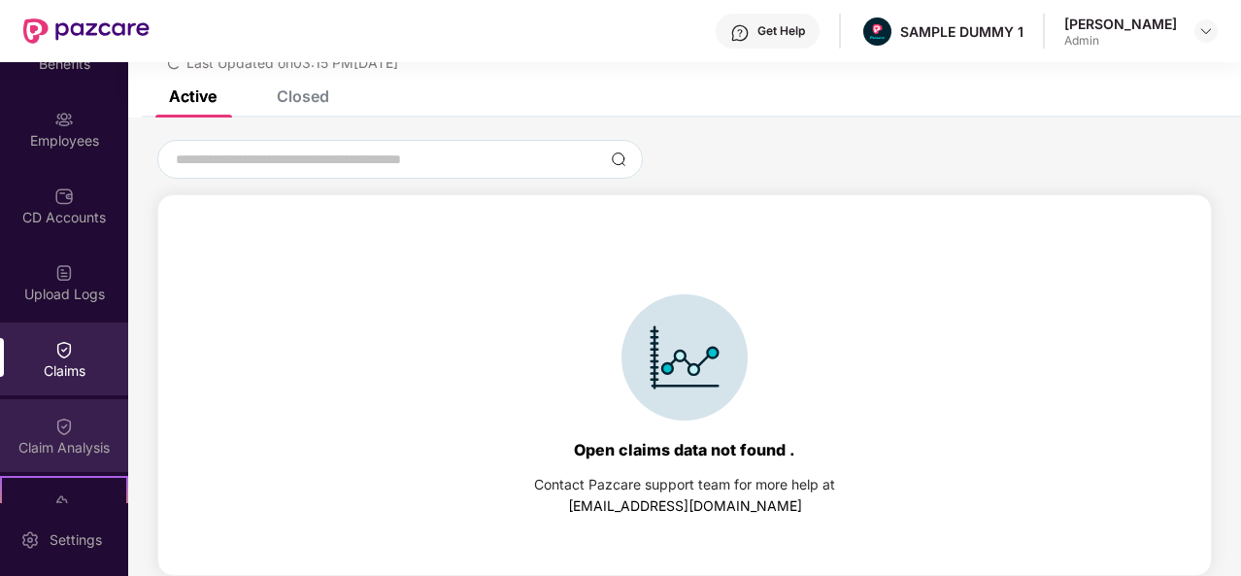
scroll to position [124, 0]
click at [301, 110] on div "Closed" at bounding box center [289, 96] width 82 height 43
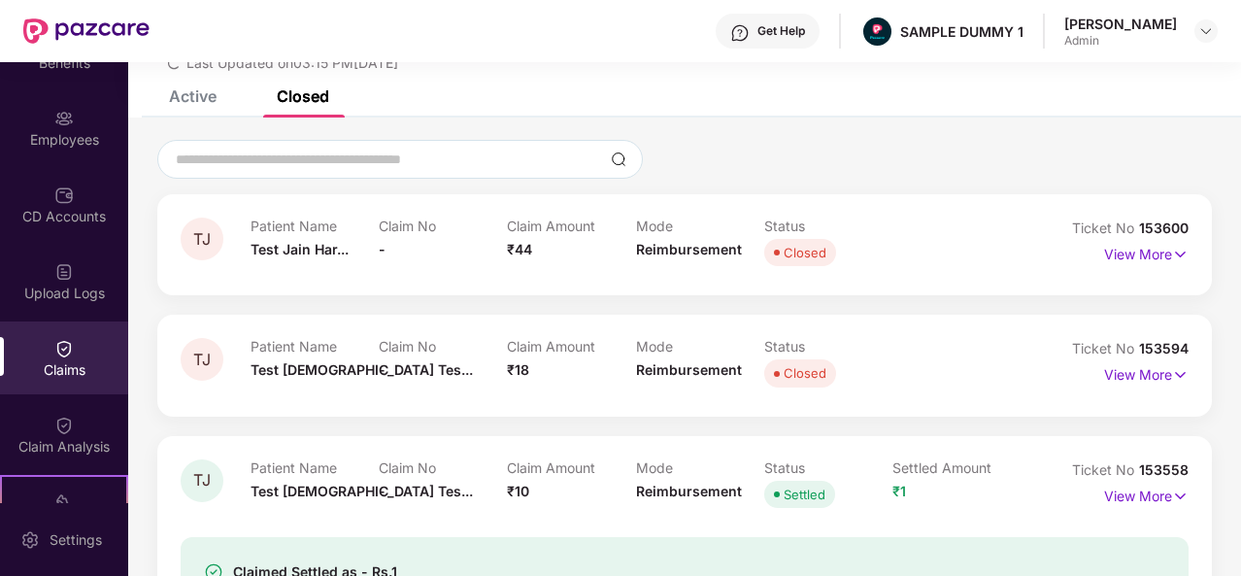
click at [198, 102] on div "Active" at bounding box center [193, 95] width 48 height 19
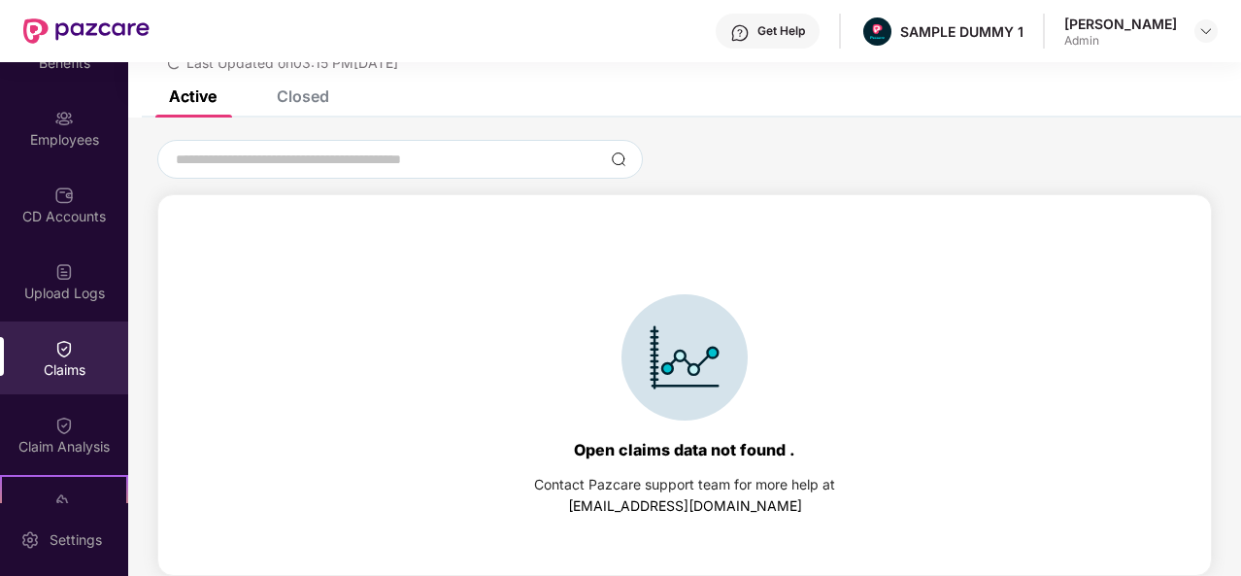
click at [296, 102] on div "Closed" at bounding box center [303, 95] width 52 height 19
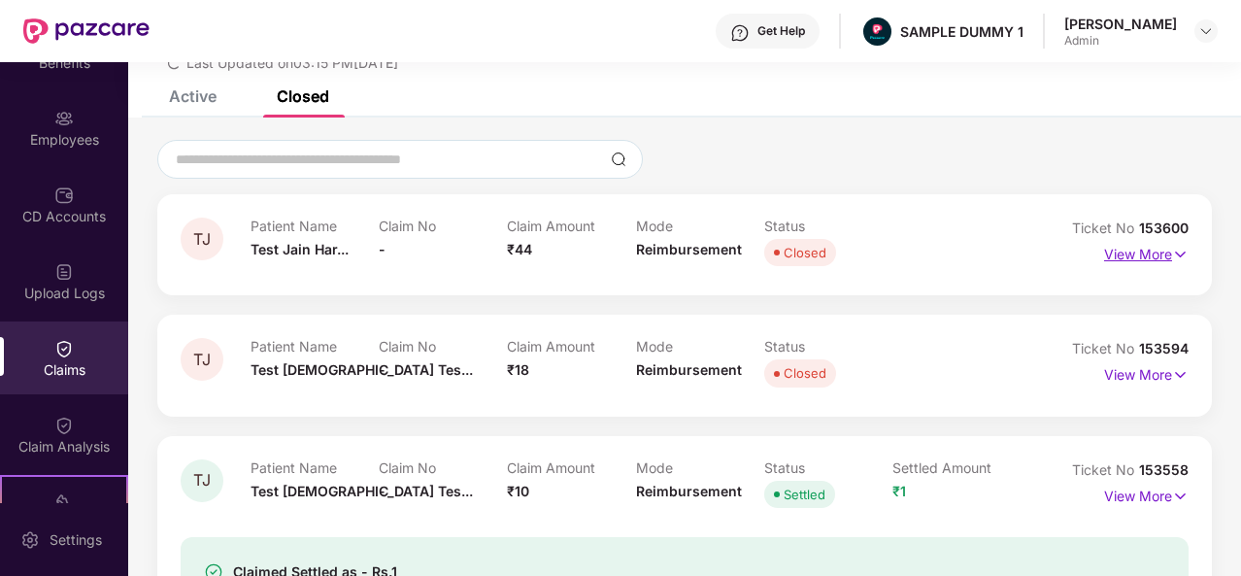
click at [1144, 261] on p "View More" at bounding box center [1146, 252] width 84 height 26
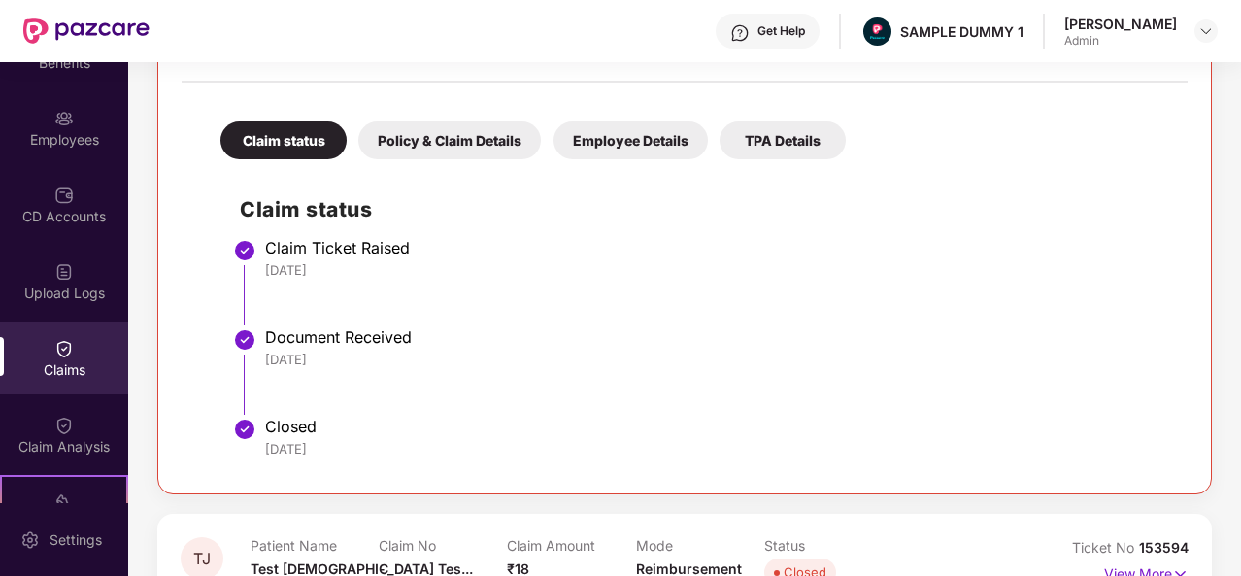
scroll to position [367, 0]
click at [451, 143] on div "Policy & Claim Details" at bounding box center [449, 140] width 183 height 38
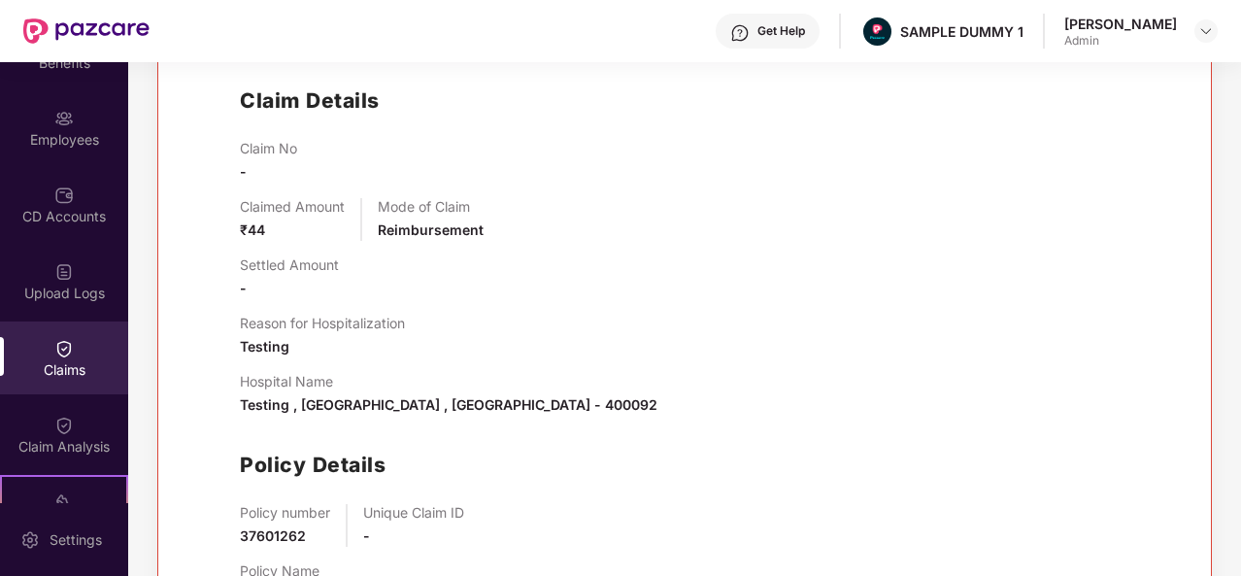
scroll to position [351, 0]
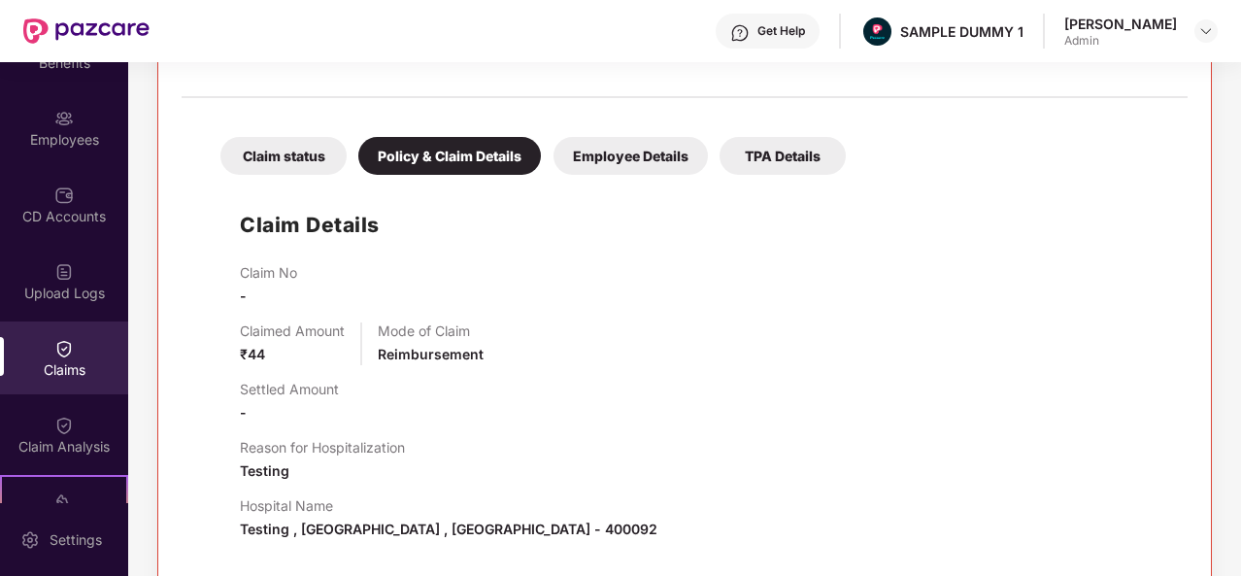
click at [649, 162] on div "Employee Details" at bounding box center [630, 156] width 154 height 38
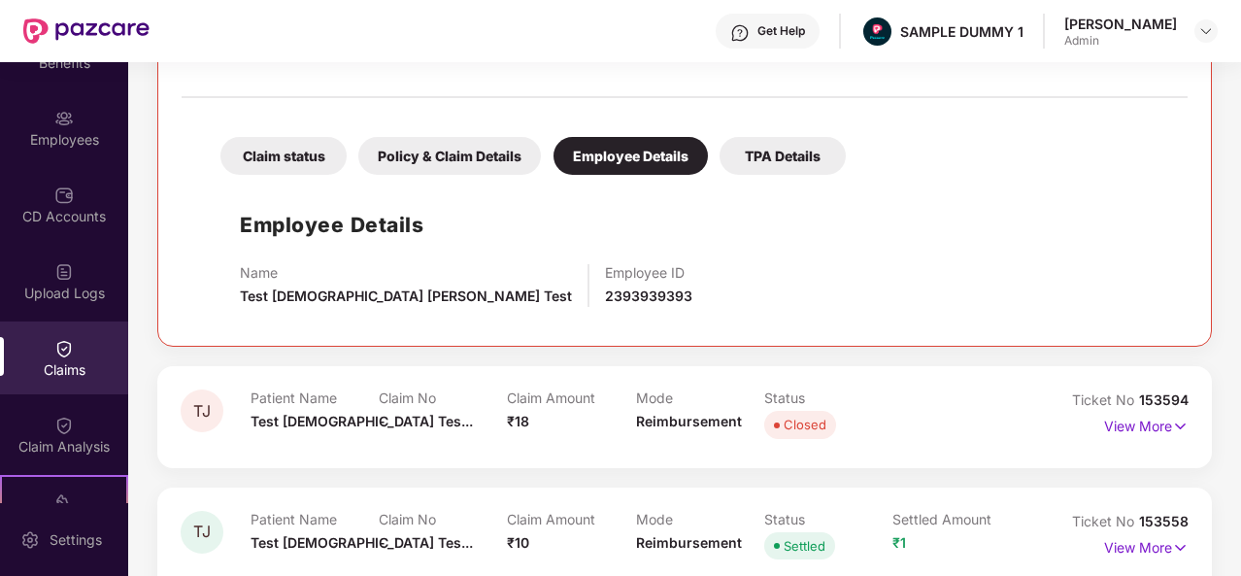
click at [765, 161] on div "TPA Details" at bounding box center [782, 156] width 126 height 38
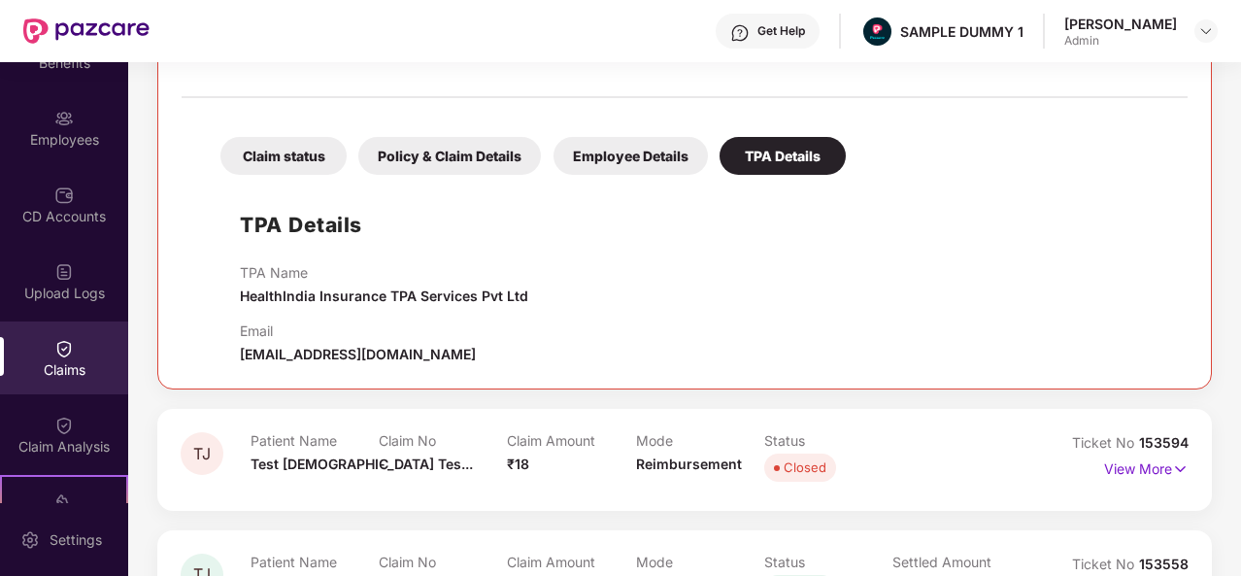
scroll to position [314, 0]
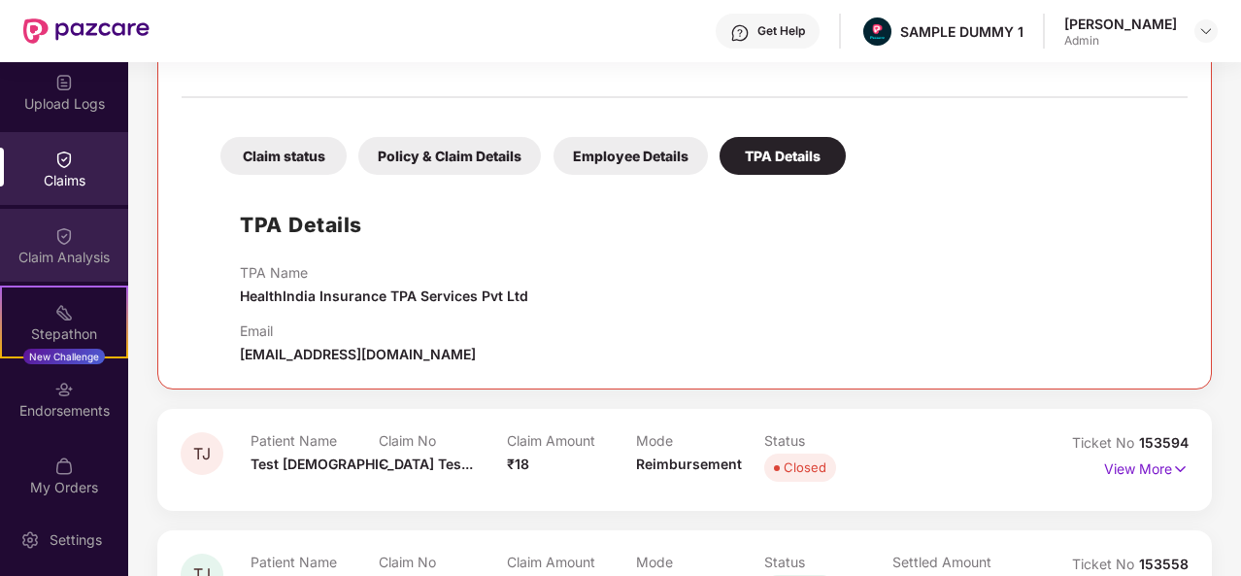
click at [80, 253] on div "Claim Analysis" at bounding box center [64, 257] width 128 height 19
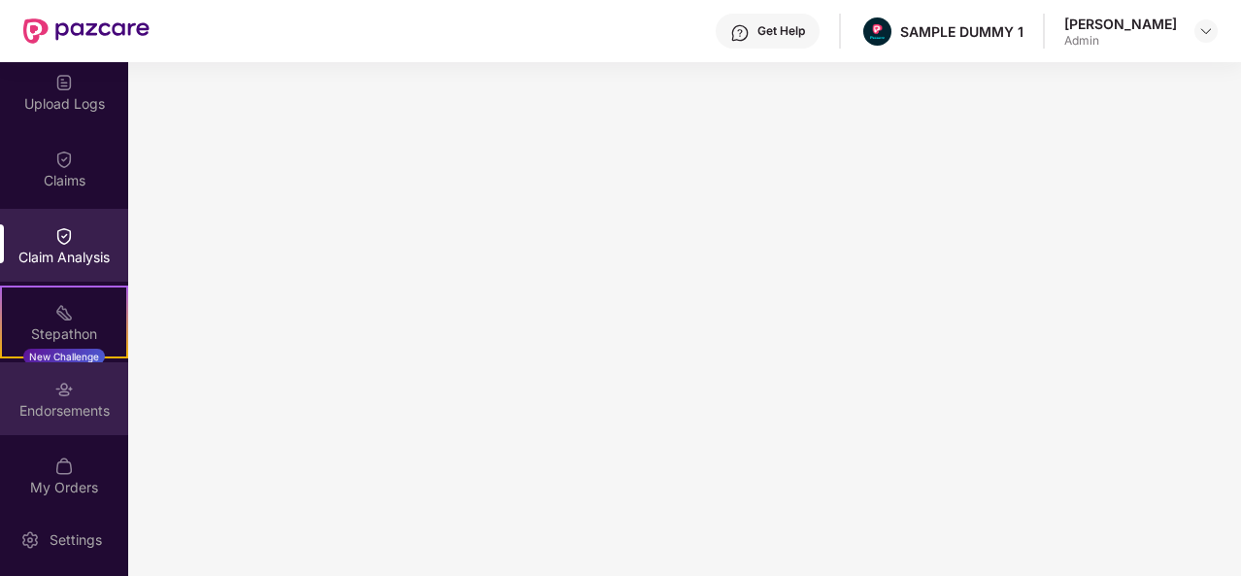
click at [83, 404] on div "Endorsements" at bounding box center [64, 410] width 128 height 19
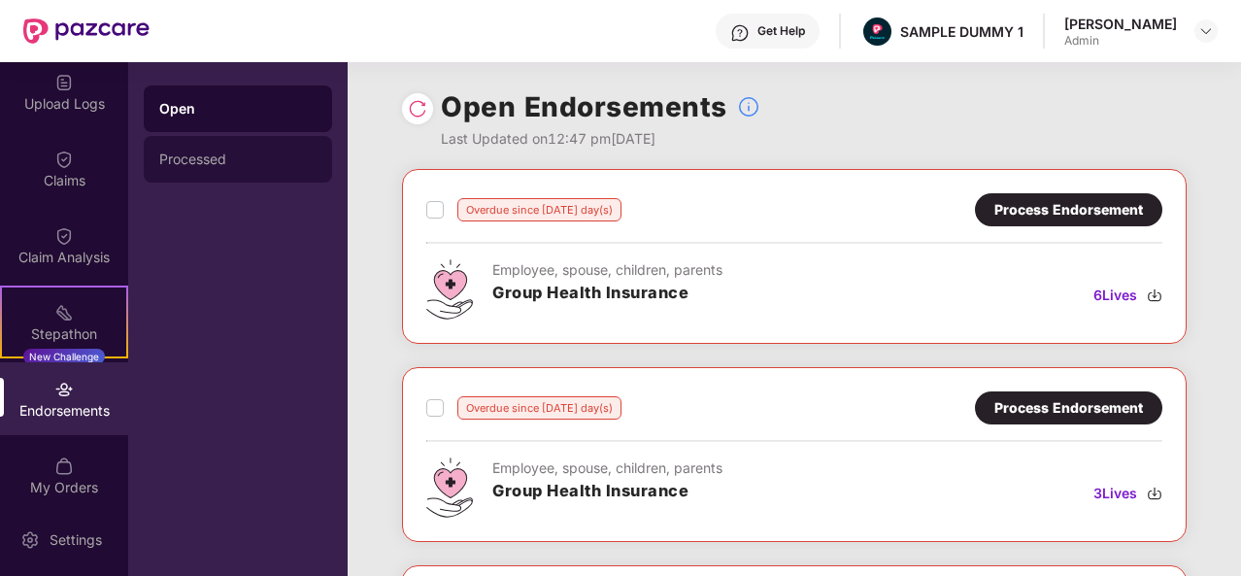
click at [228, 163] on div "Processed" at bounding box center [237, 159] width 157 height 16
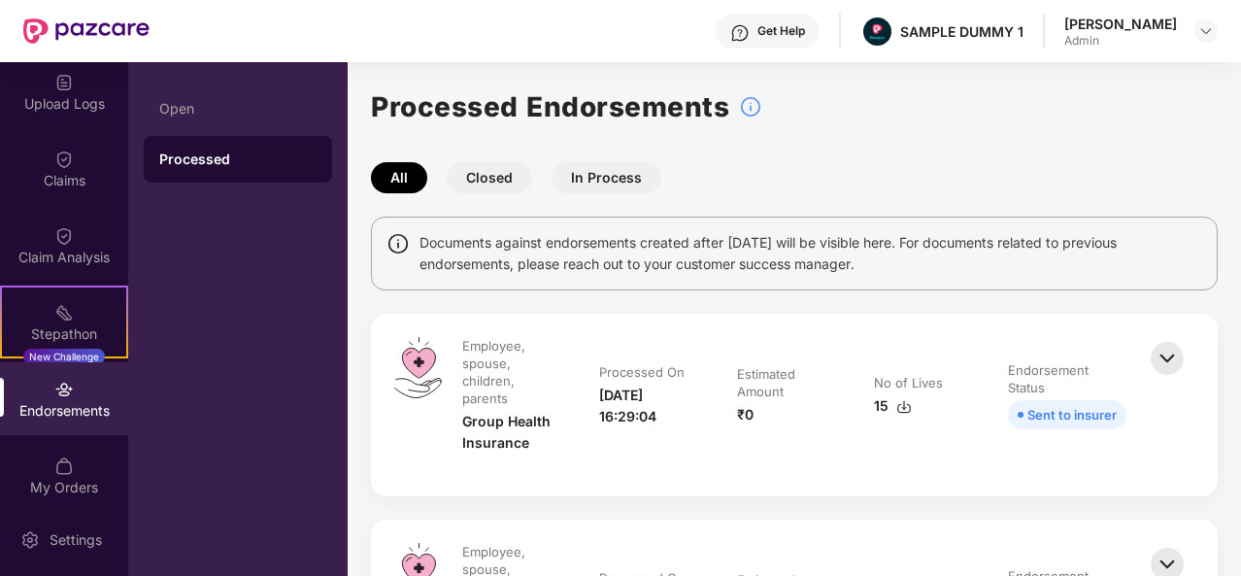
click at [489, 172] on button "Closed" at bounding box center [489, 177] width 85 height 31
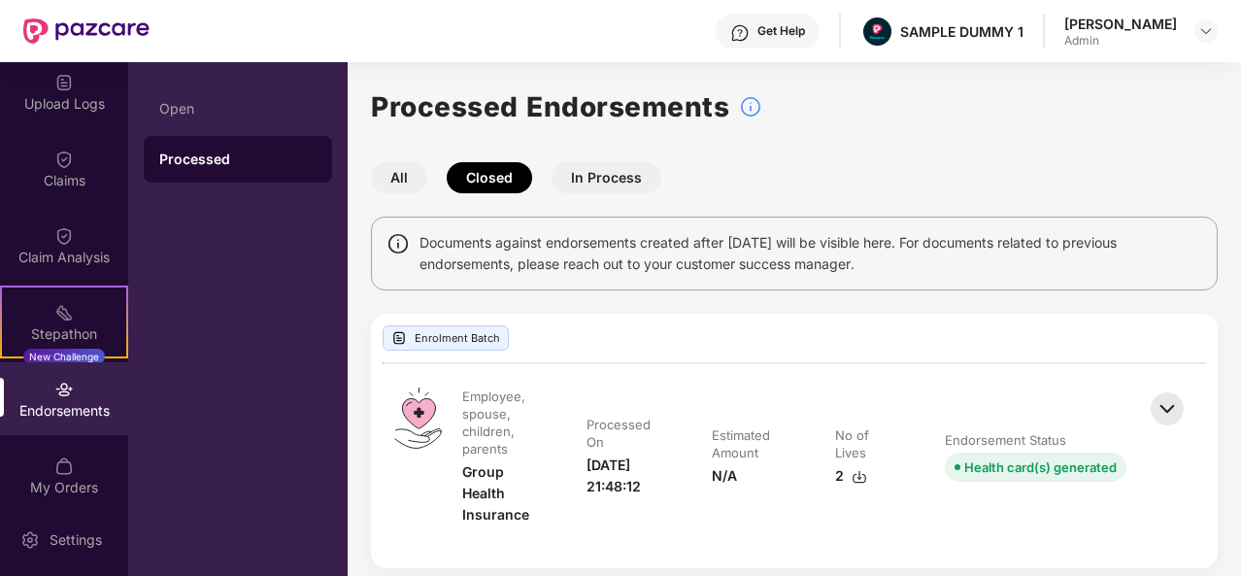
click at [614, 178] on button "In Process" at bounding box center [606, 177] width 110 height 31
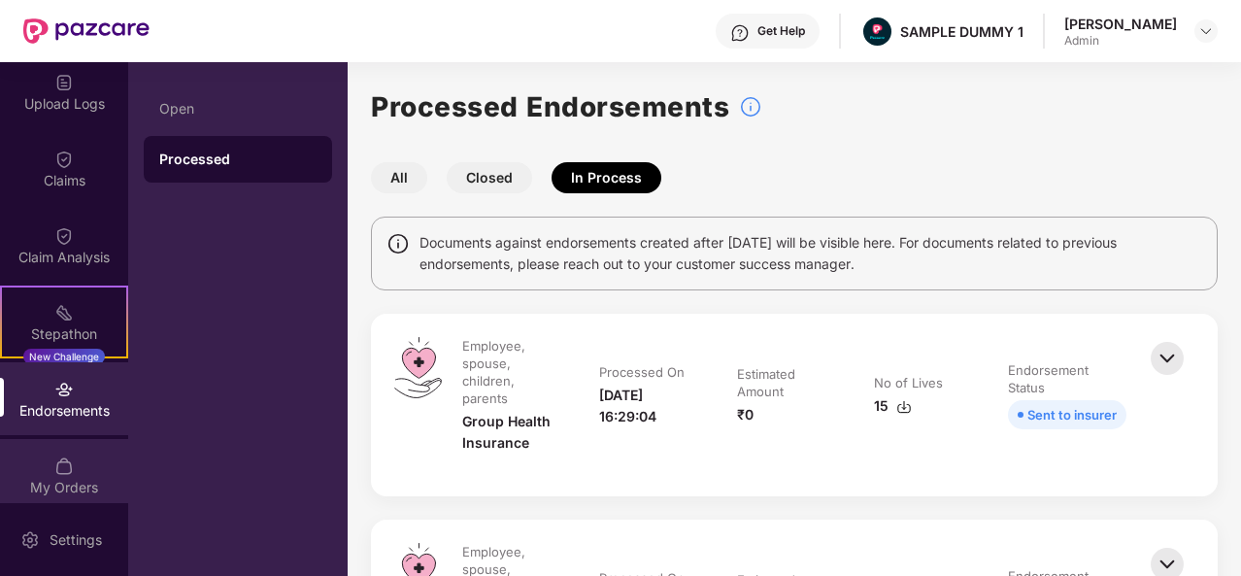
click at [64, 481] on div "My Orders" at bounding box center [64, 487] width 128 height 19
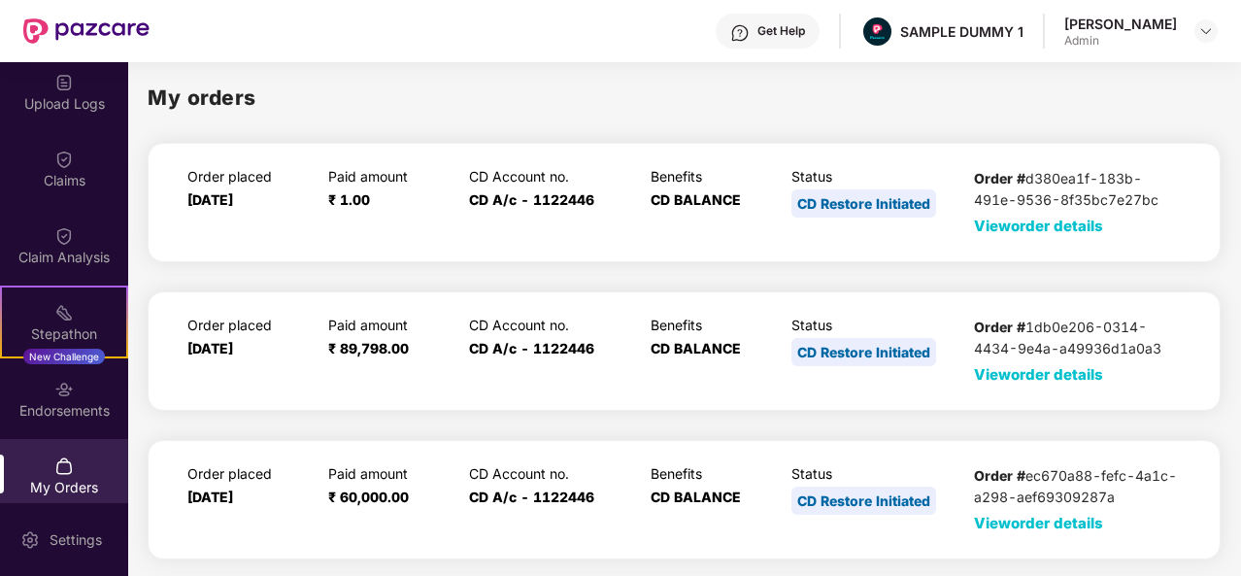
scroll to position [402, 0]
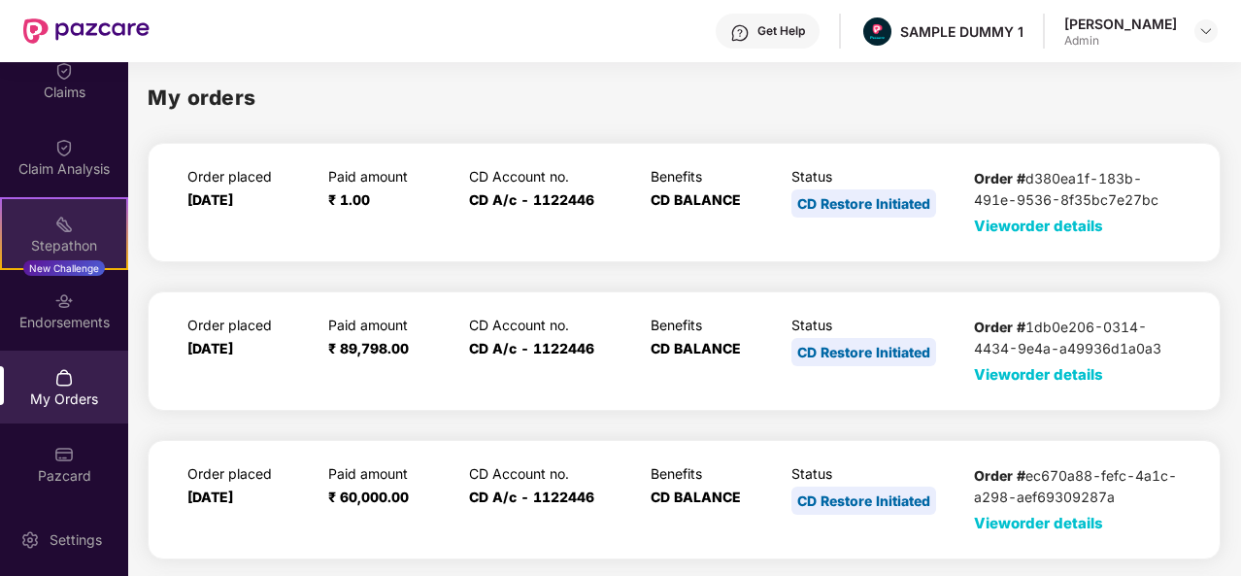
click at [58, 242] on div "Stepathon" at bounding box center [64, 245] width 124 height 19
